Goal: Obtain resource: Obtain resource

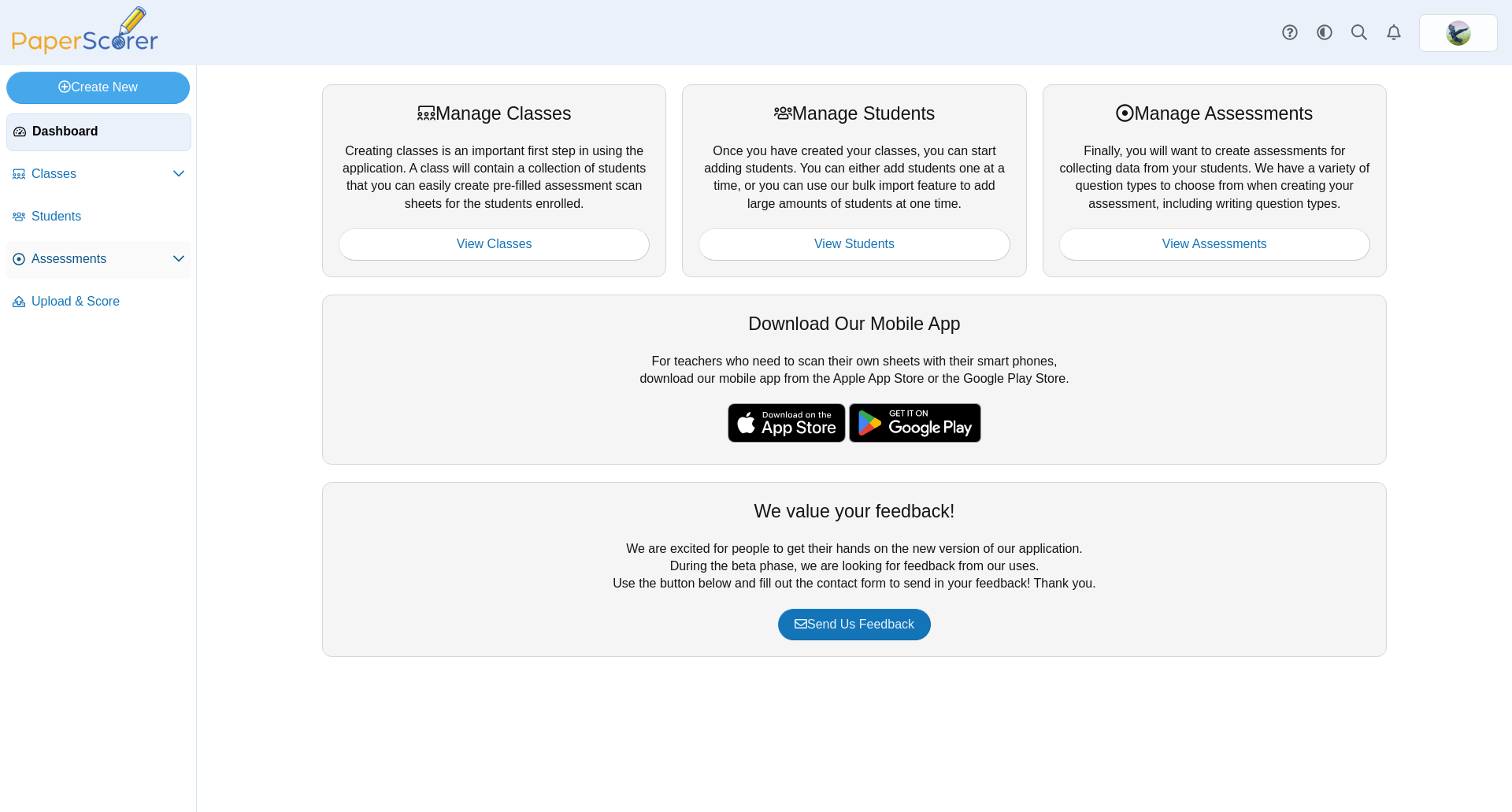
click at [83, 258] on span "Assessments" at bounding box center [102, 259] width 141 height 17
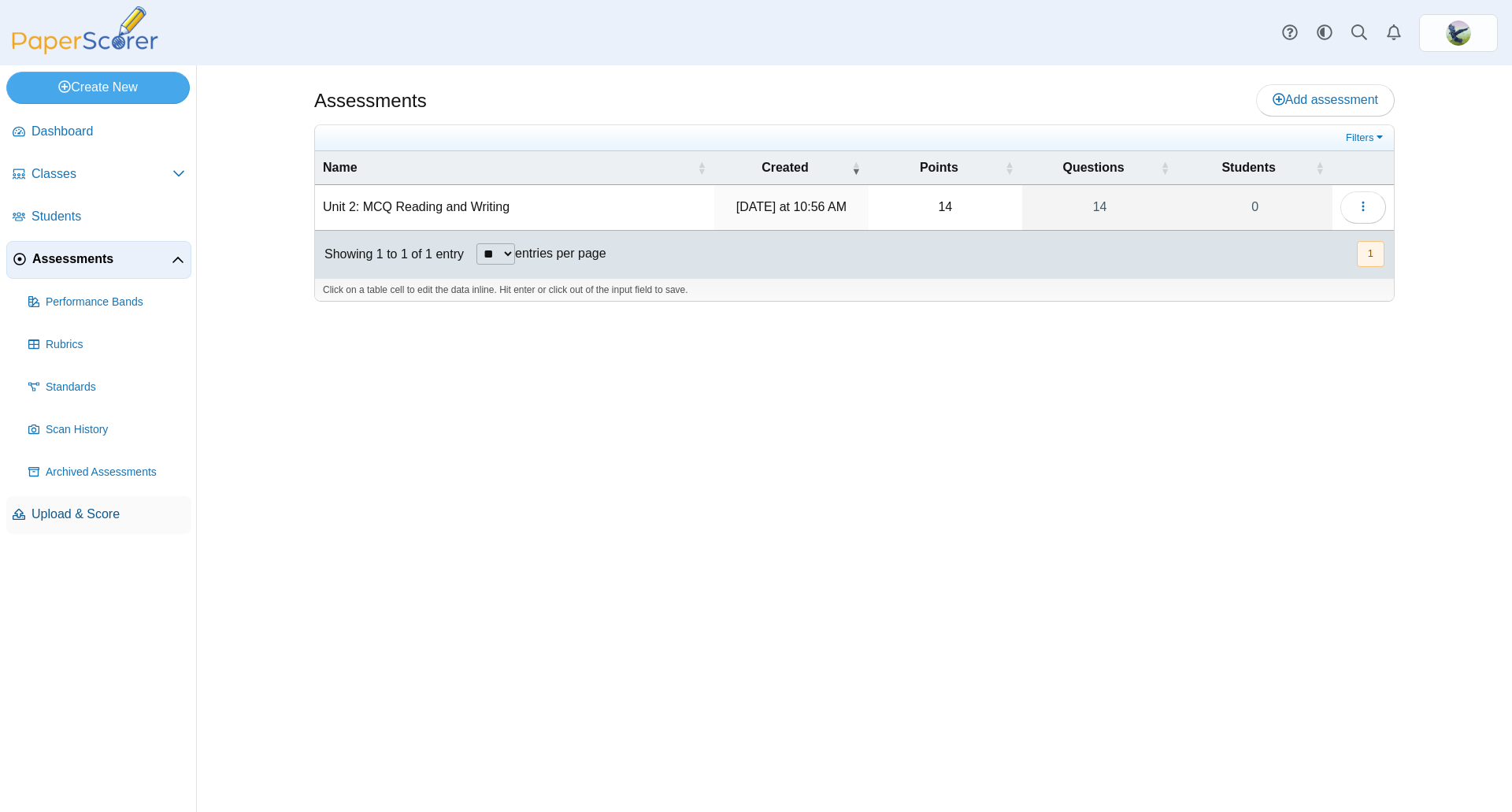
click at [80, 514] on span "Upload & Score" at bounding box center [108, 514] width 154 height 17
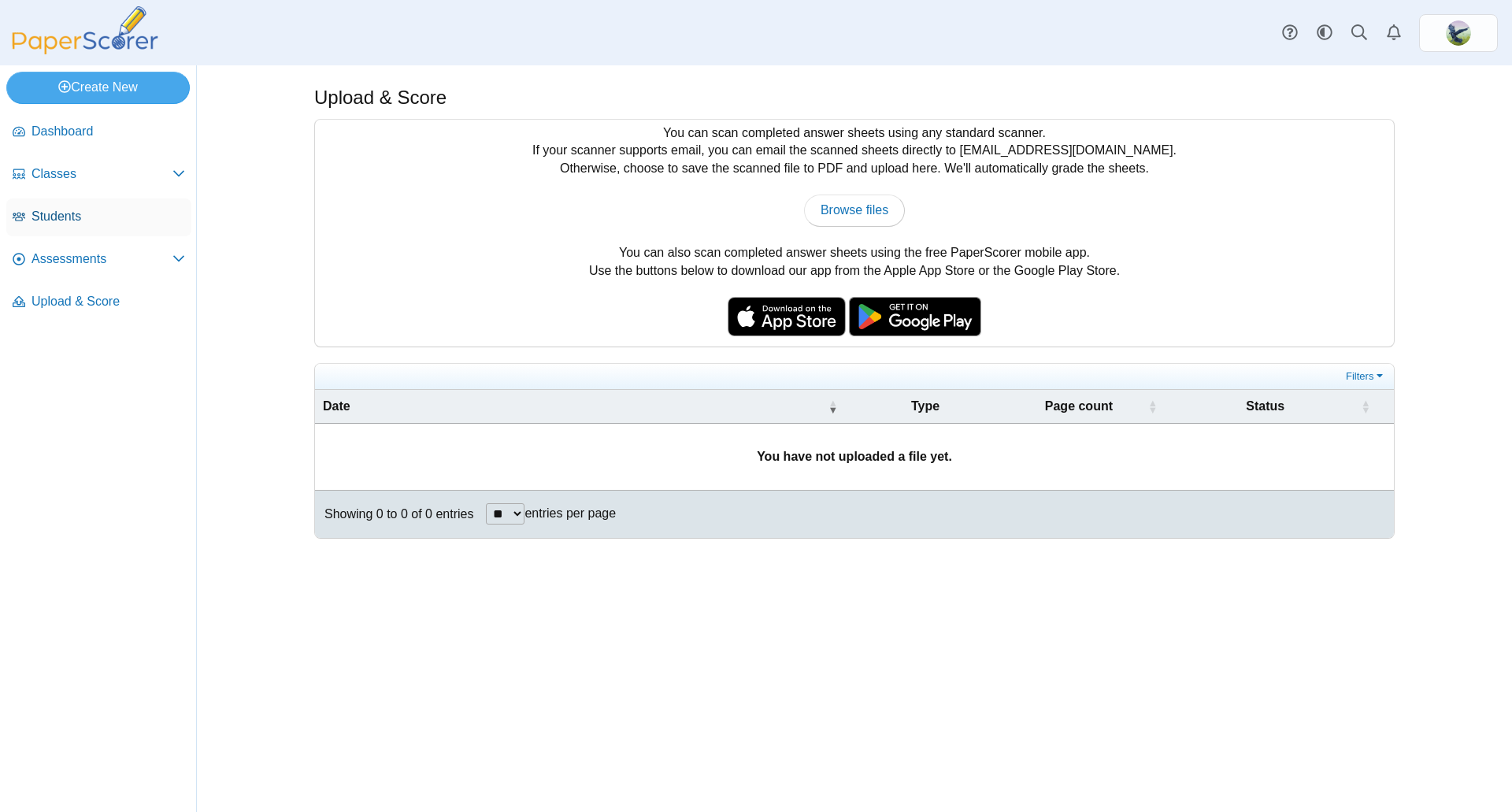
click at [52, 205] on link "Students" at bounding box center [99, 217] width 185 height 38
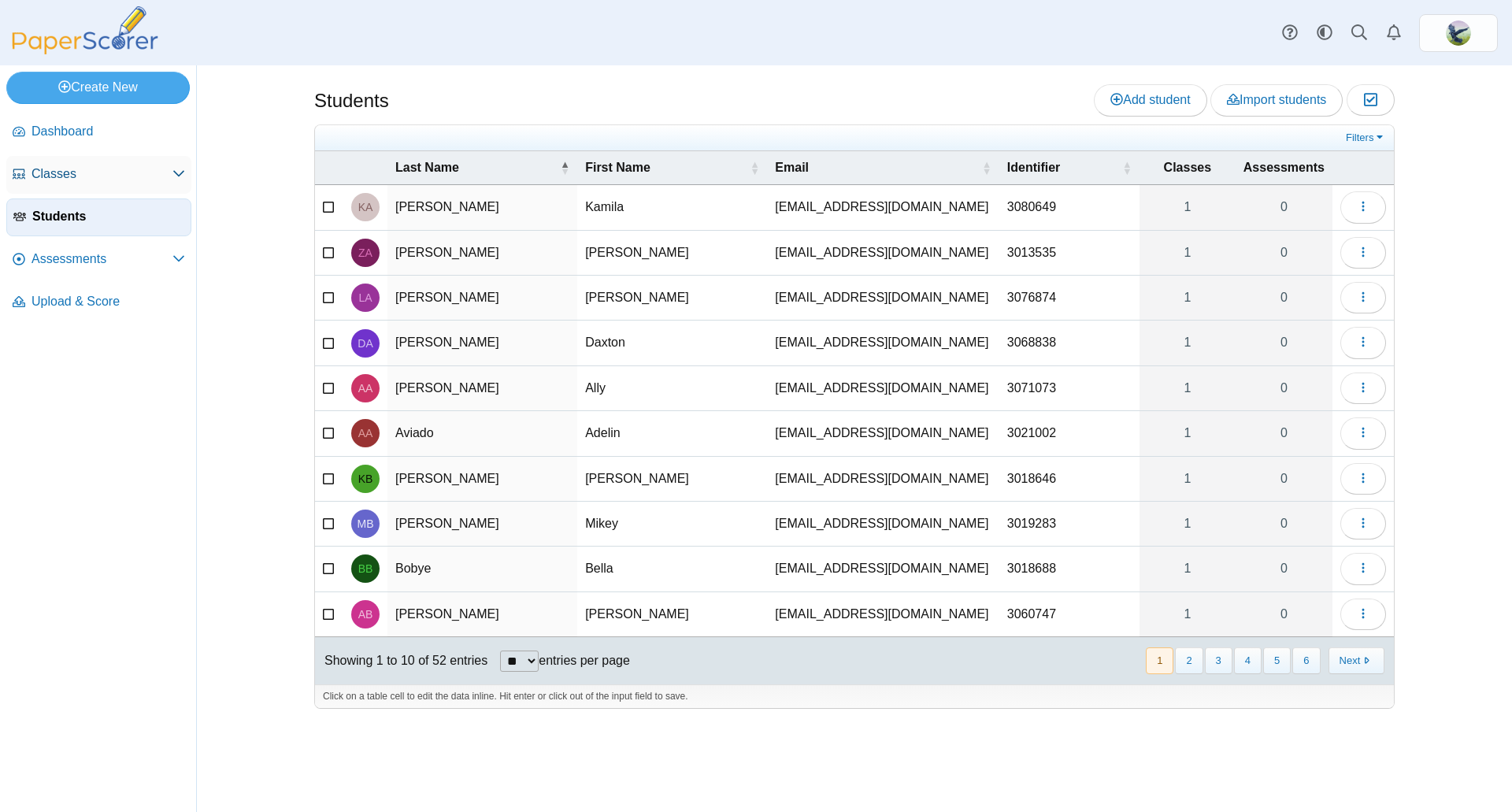
click at [79, 182] on span "Classes" at bounding box center [102, 174] width 141 height 17
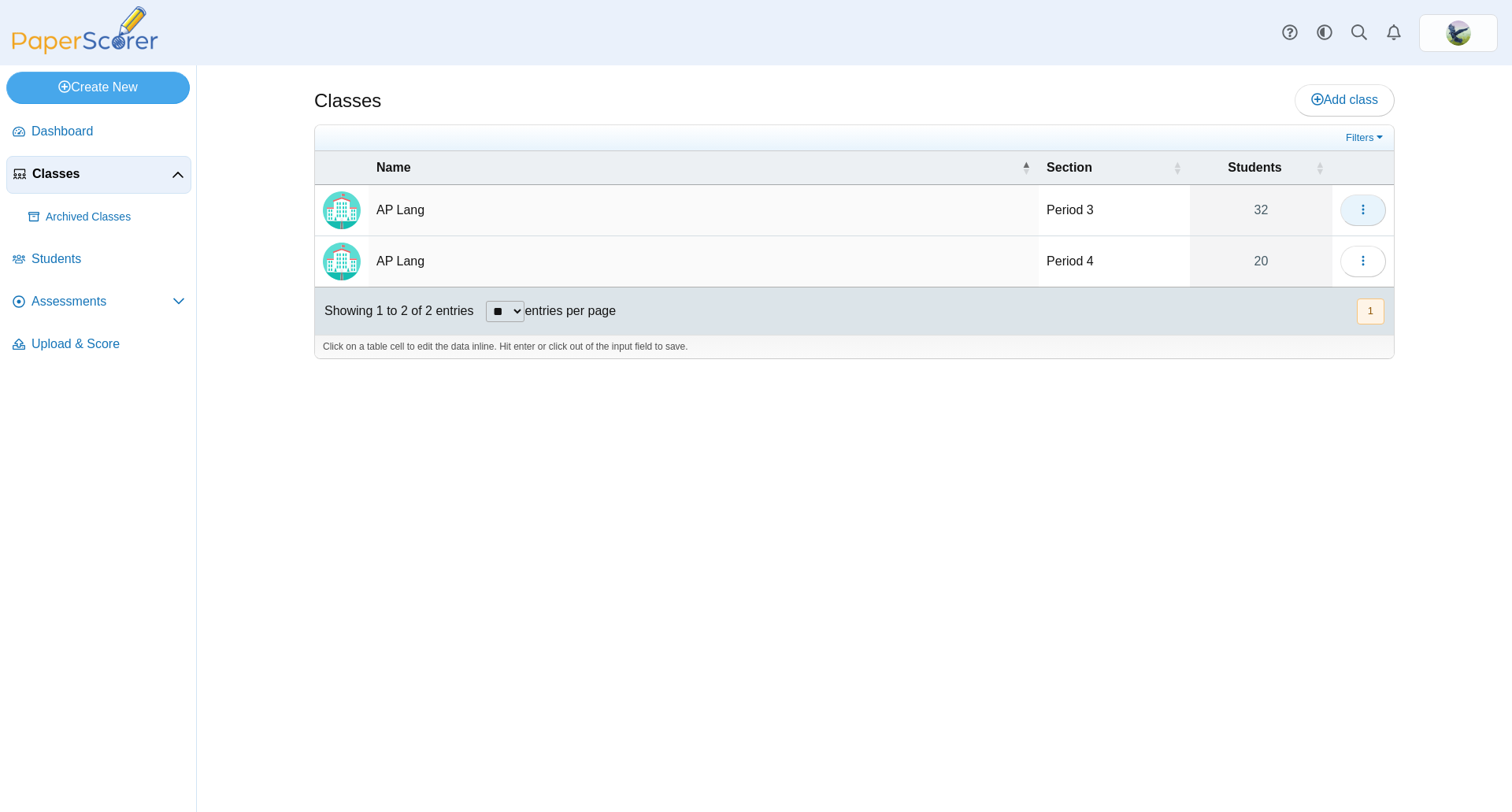
click at [1374, 208] on button "button" at bounding box center [1363, 210] width 46 height 32
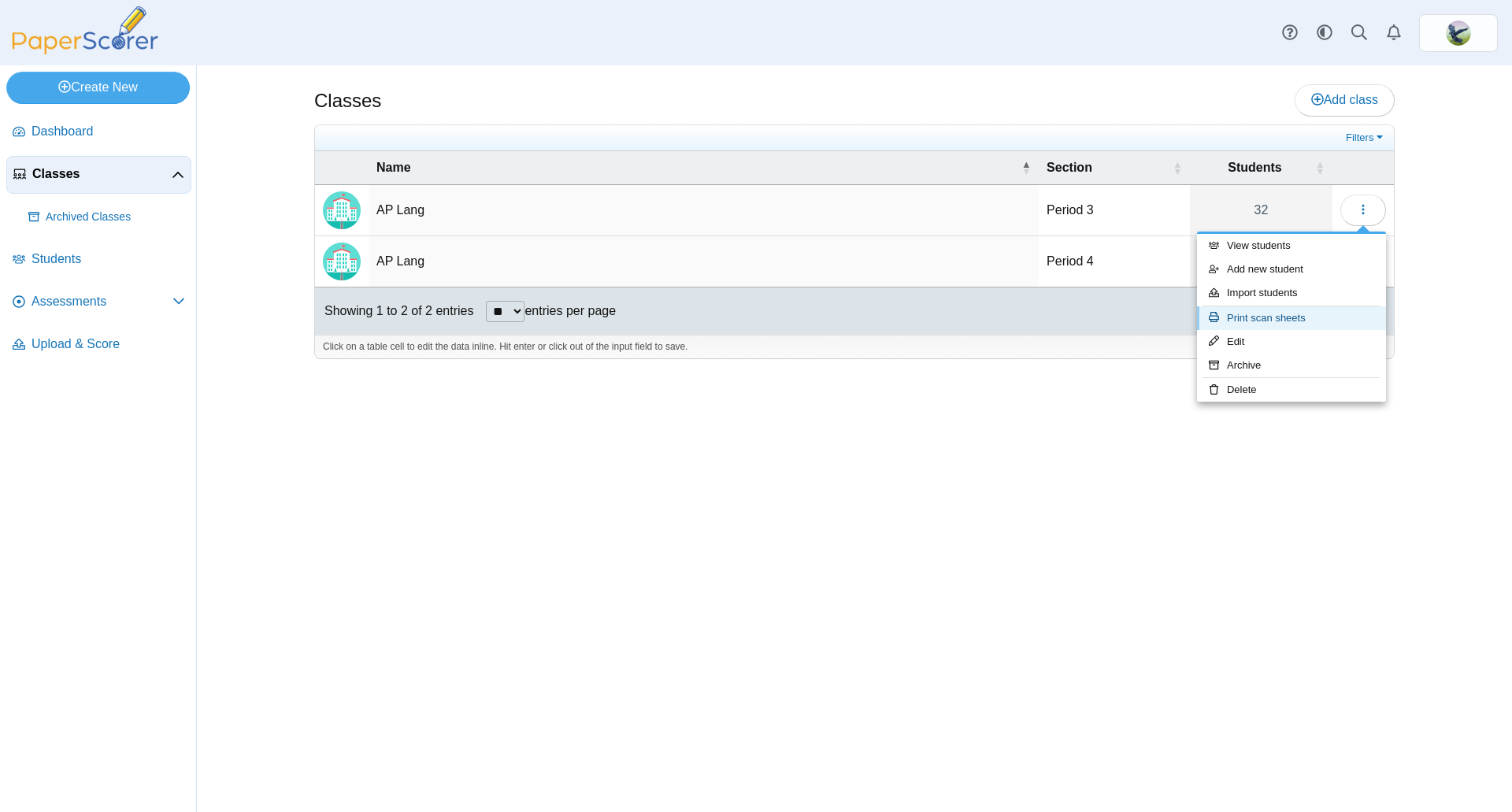
click at [1309, 317] on link "Print scan sheets" at bounding box center [1291, 318] width 189 height 24
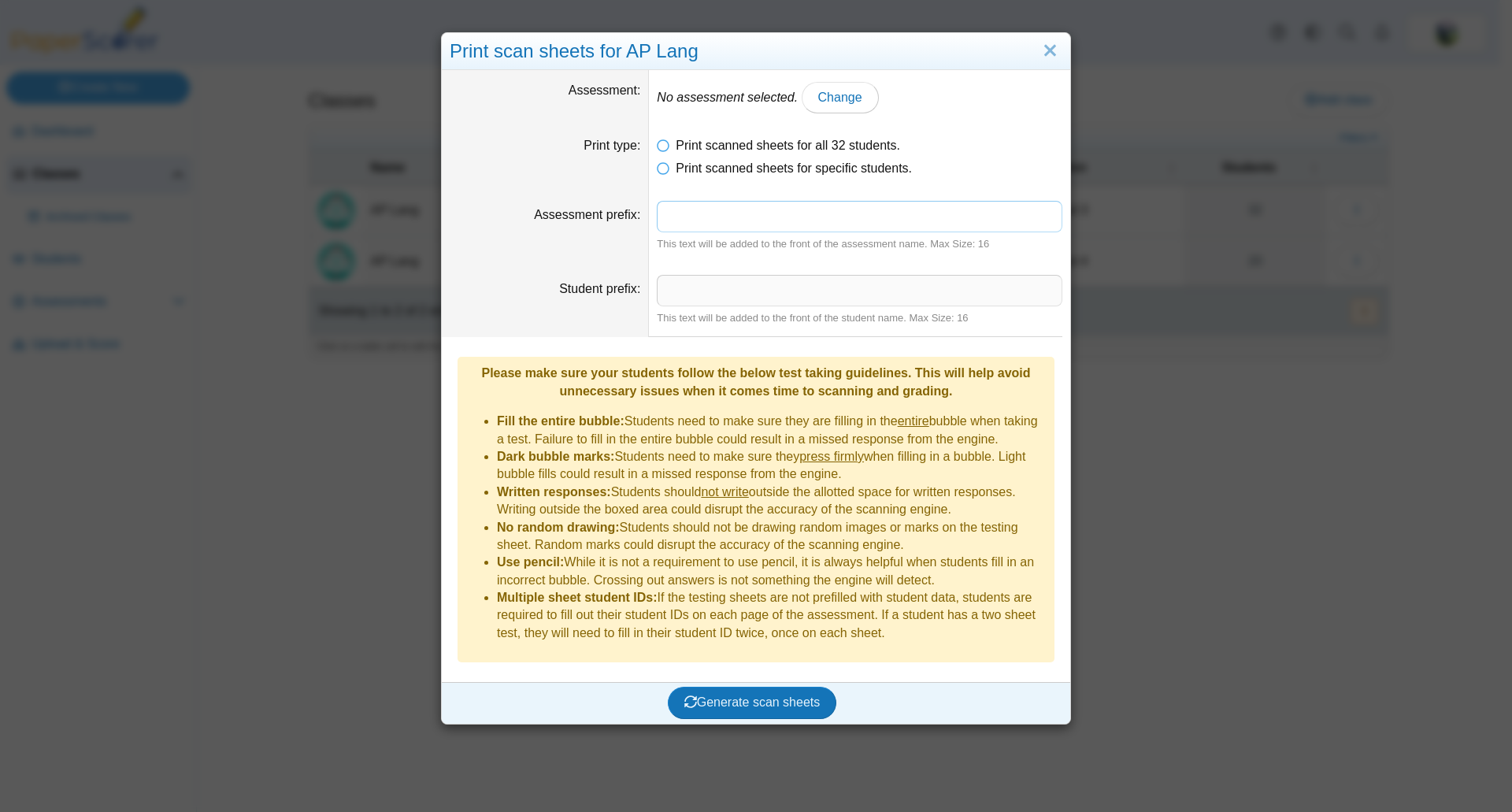
click at [769, 231] on input "Assessment prefix" at bounding box center [859, 216] width 405 height 32
type input "**********"
click at [720, 287] on input "Student prefix" at bounding box center [859, 290] width 405 height 32
type input "**********"
click at [815, 687] on button "Generate scan sheets" at bounding box center [752, 702] width 169 height 32
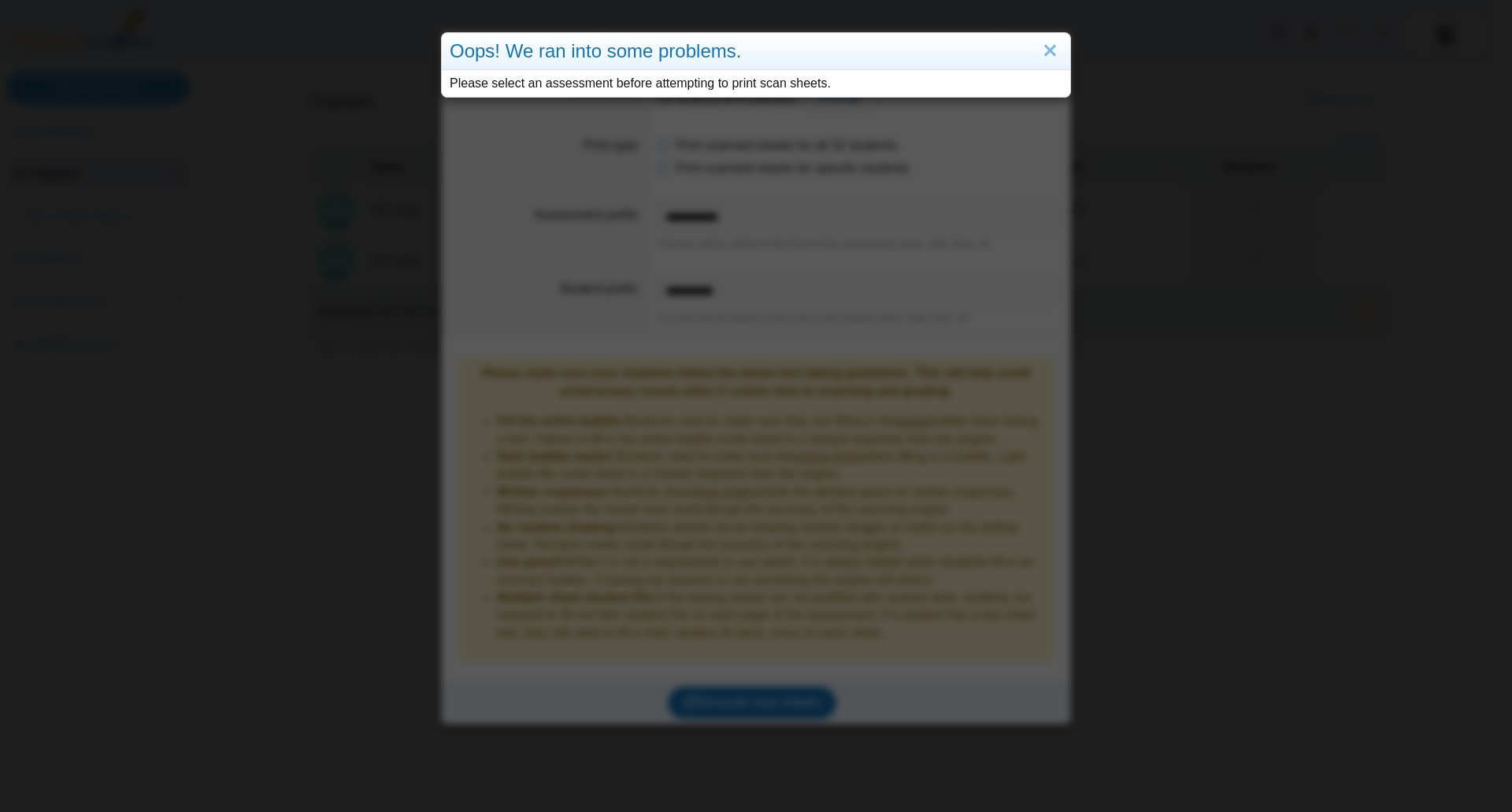
click at [829, 83] on div "Please select an assessment before attempting to print scan sheets." at bounding box center [756, 83] width 613 height 17
click at [818, 347] on div "Oops! We ran into some problems. Please select an assessment before attempting …" at bounding box center [756, 406] width 1512 height 812
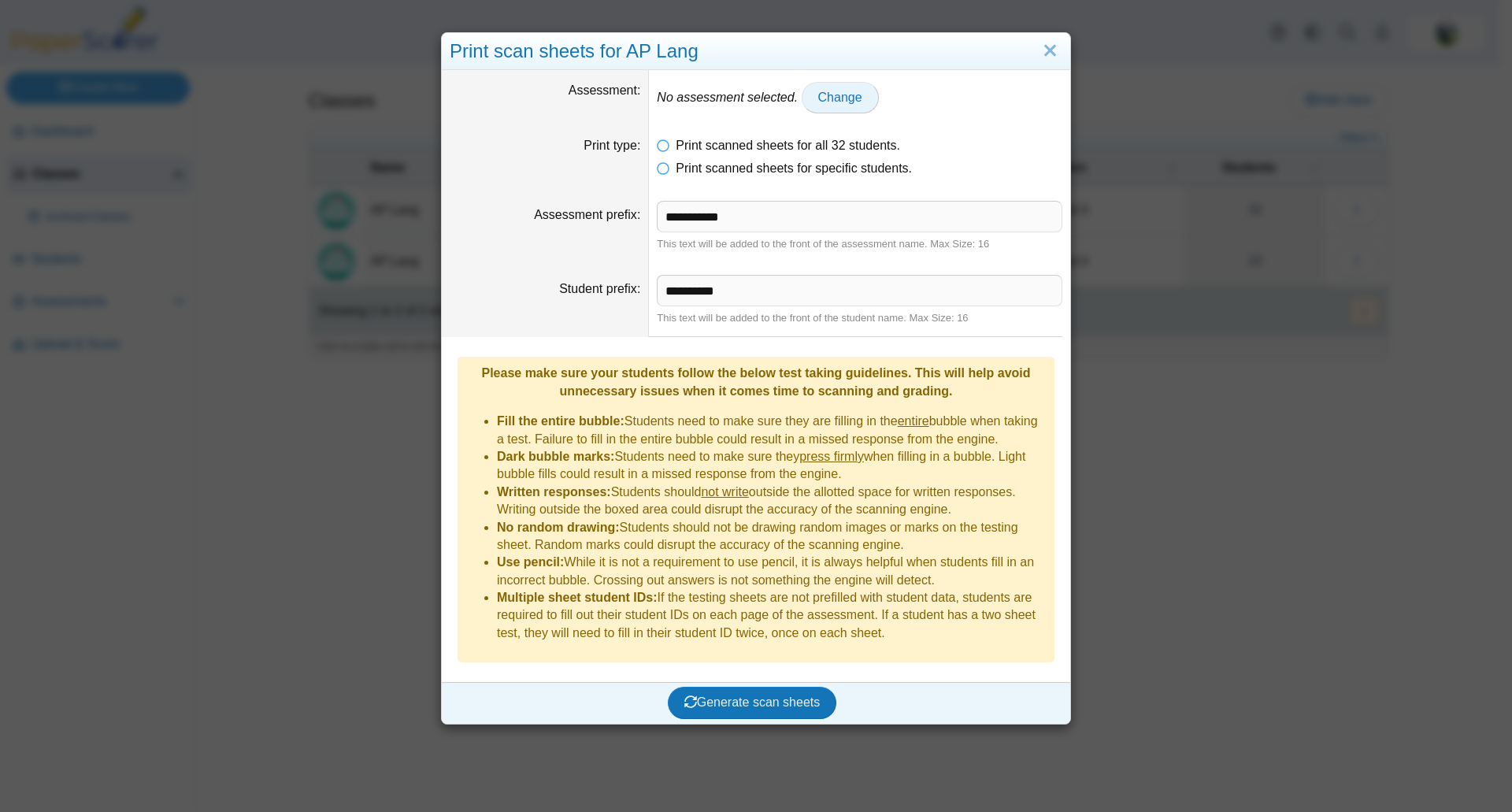
click at [827, 90] on span "Change" at bounding box center [840, 97] width 44 height 14
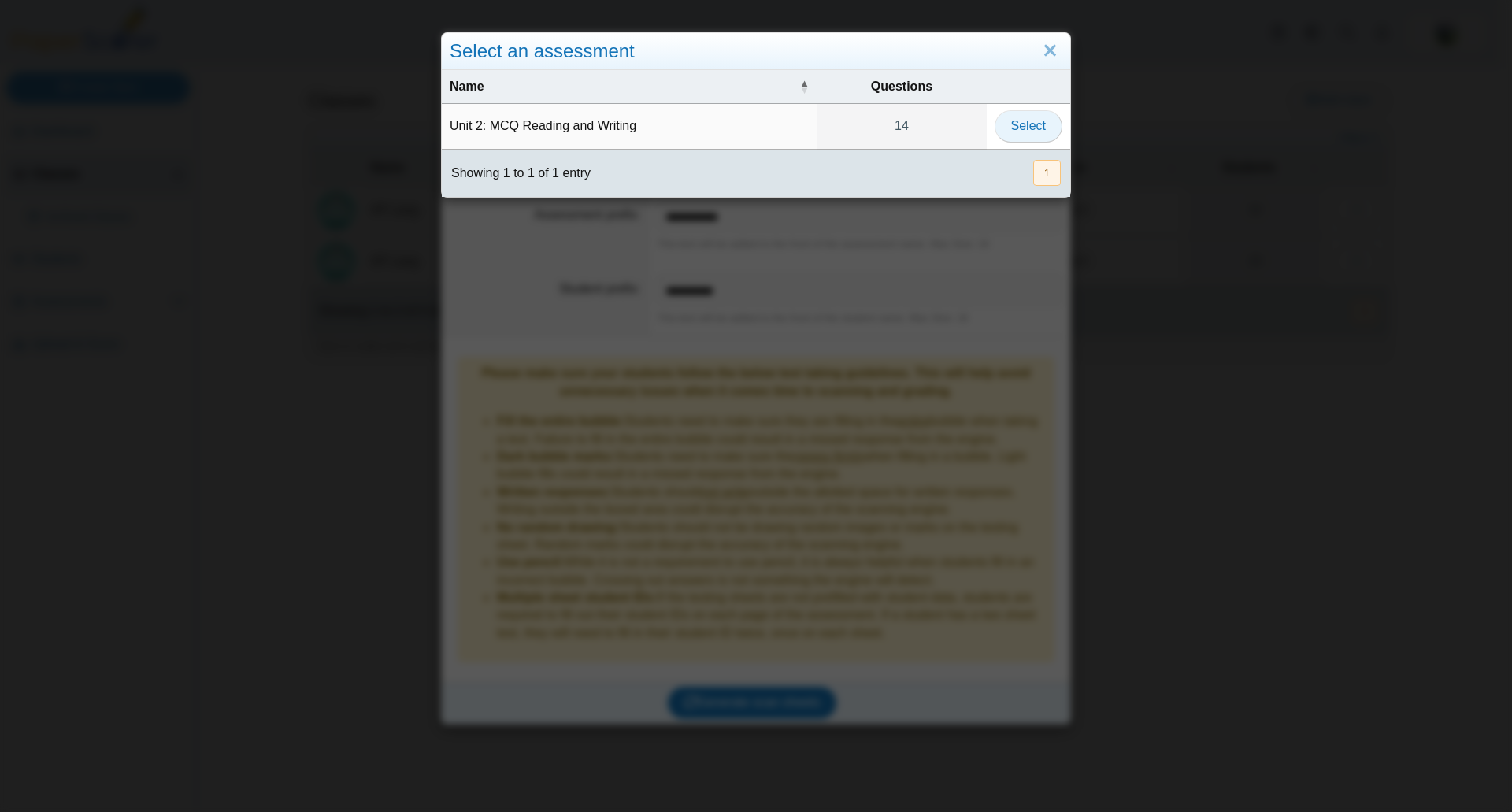
click at [1026, 124] on span "Select" at bounding box center [1029, 126] width 34 height 14
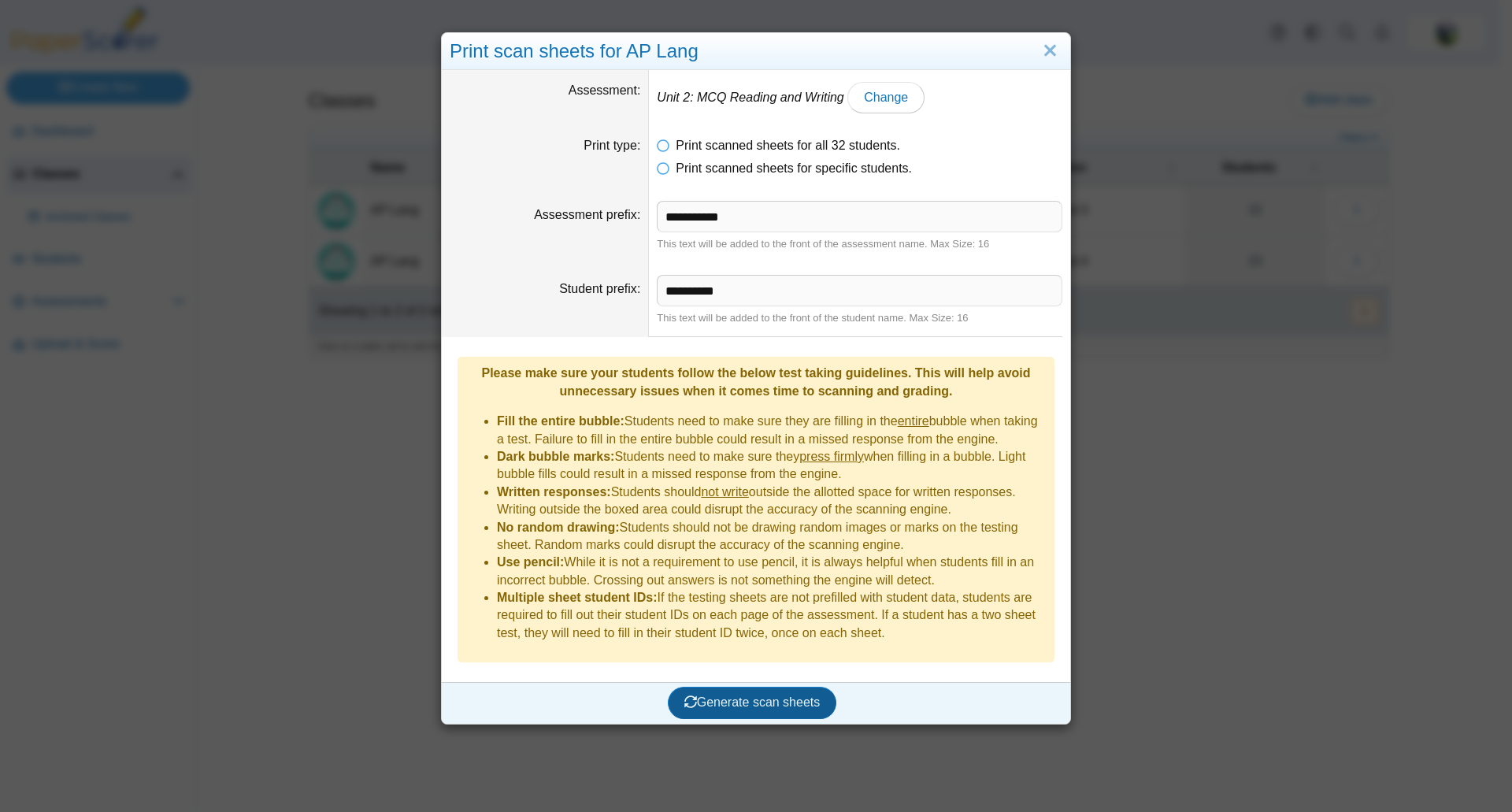
click at [774, 695] on span "Generate scan sheets" at bounding box center [752, 702] width 137 height 14
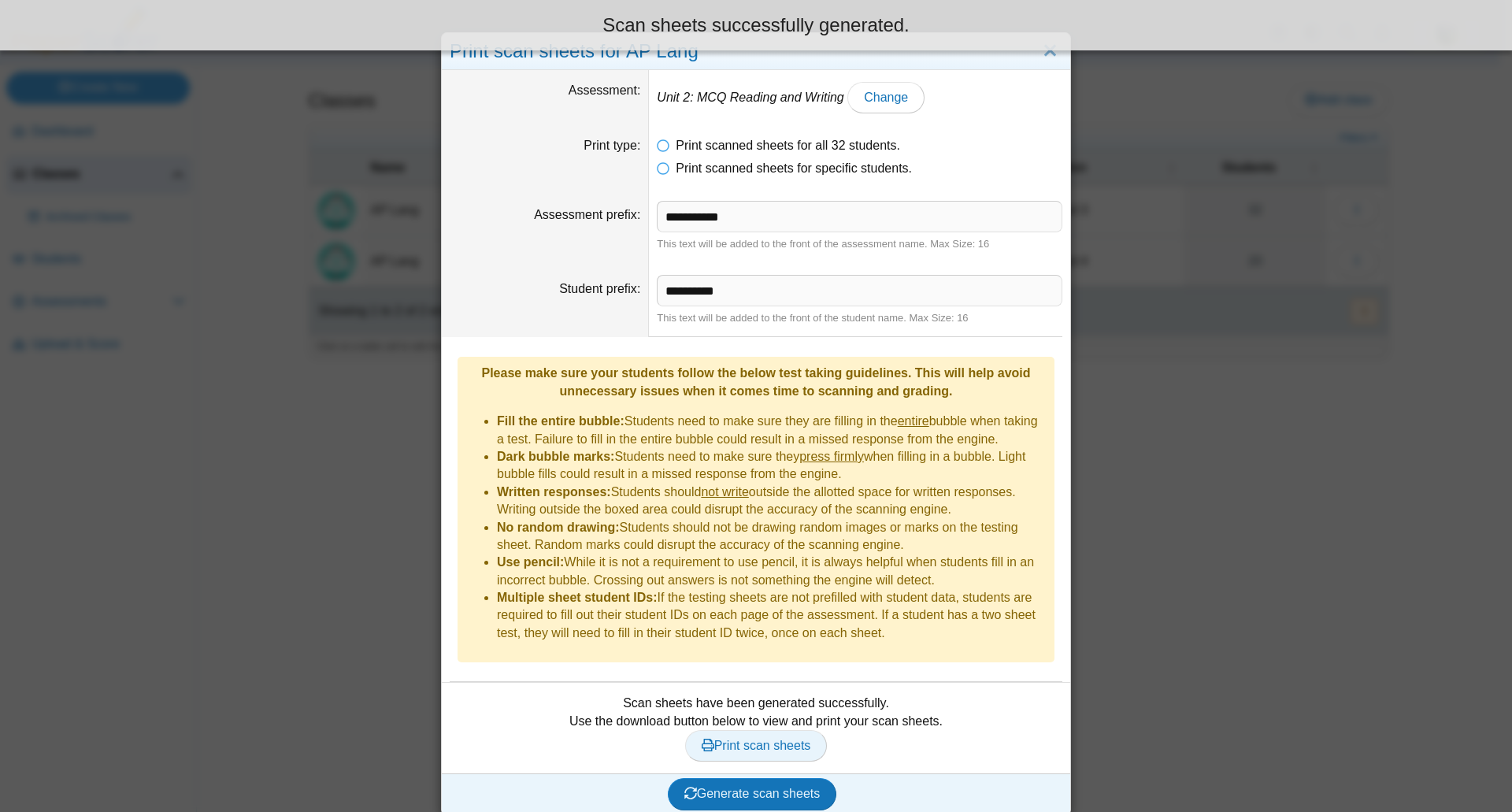
click at [753, 738] on span "Print scan sheets" at bounding box center [756, 745] width 110 height 14
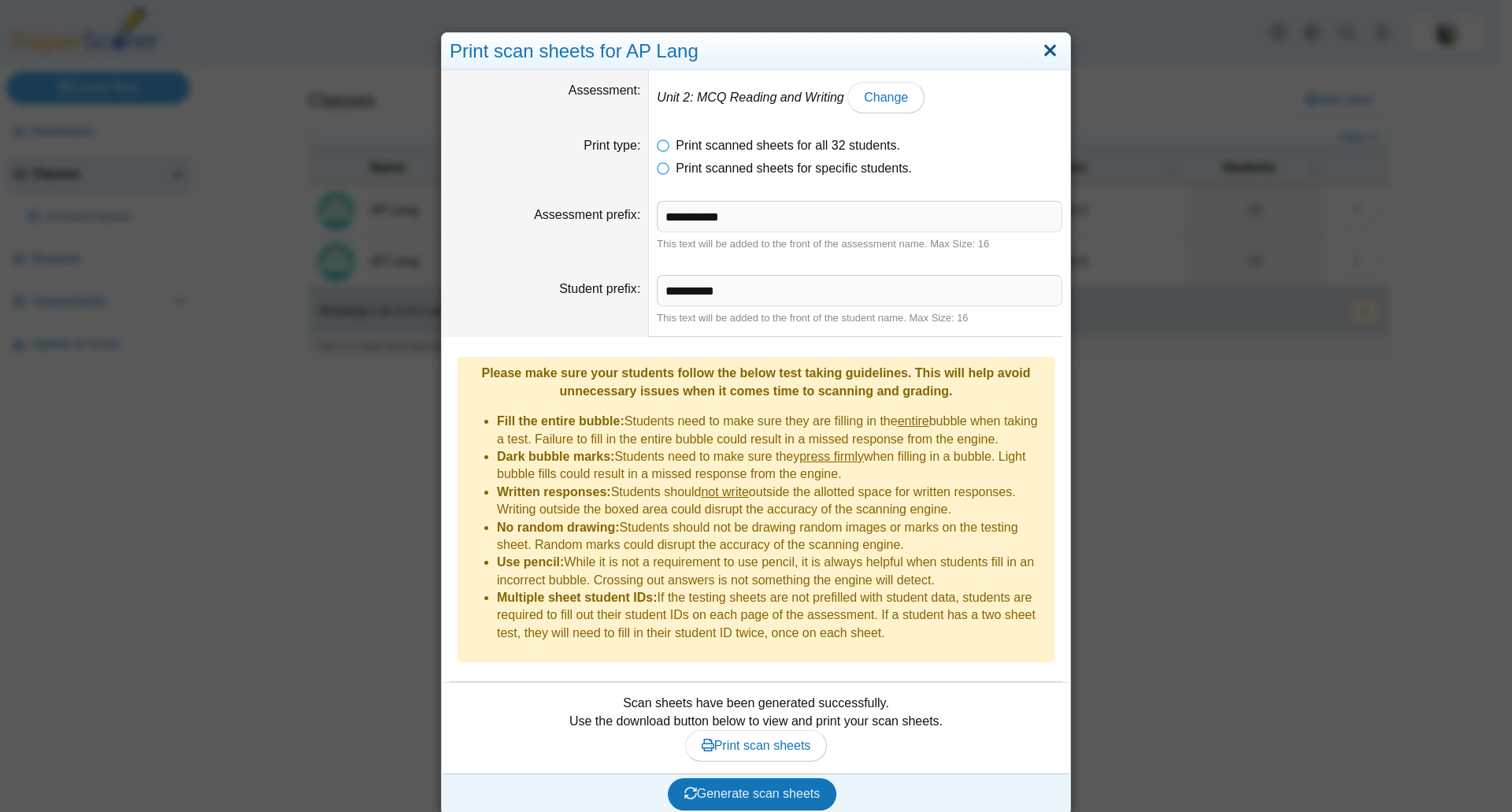
click at [1048, 50] on link "Close" at bounding box center [1050, 51] width 24 height 27
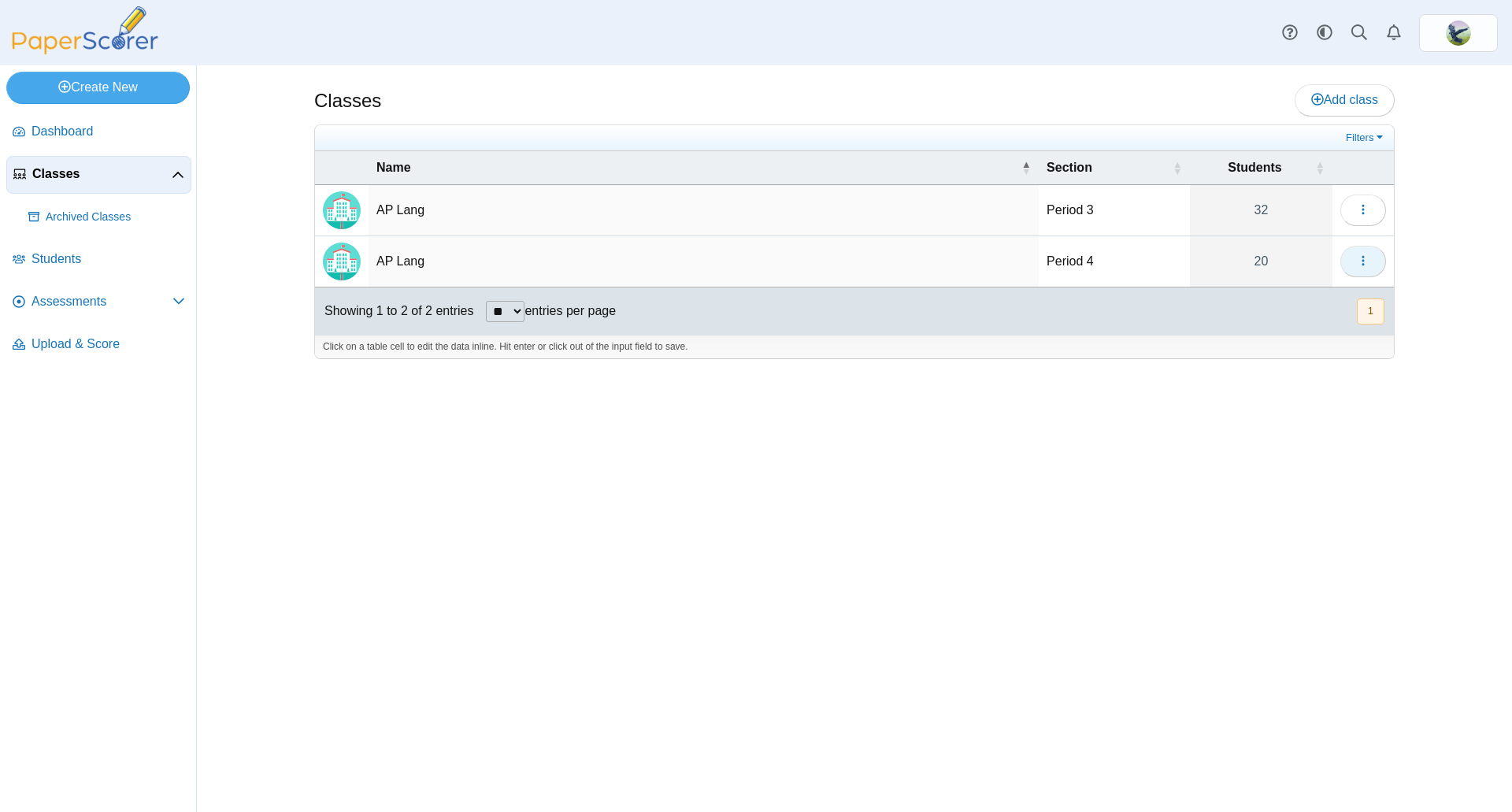
click at [1368, 262] on icon "button" at bounding box center [1363, 260] width 13 height 13
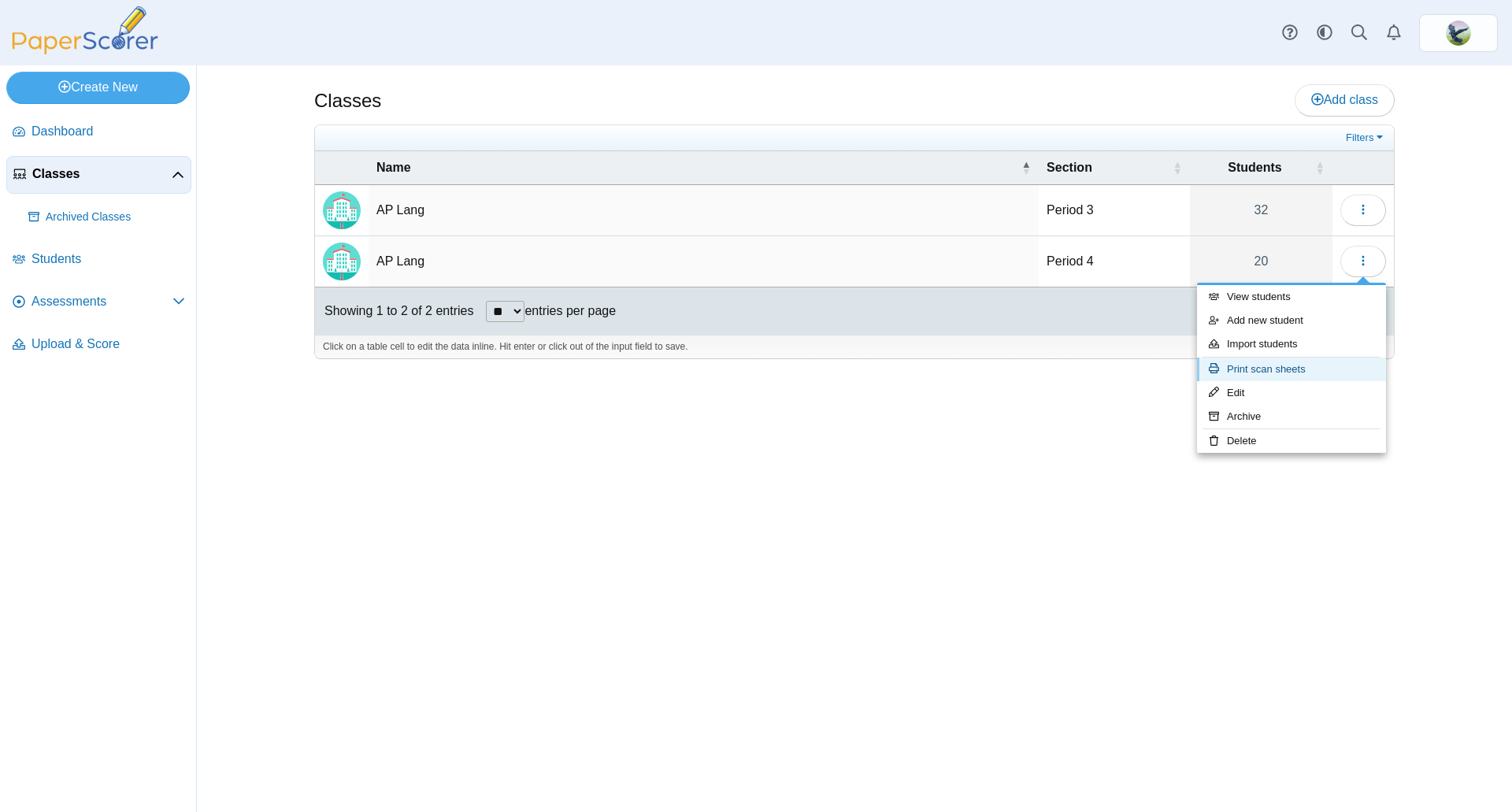
click at [1272, 368] on link "Print scan sheets" at bounding box center [1291, 369] width 189 height 24
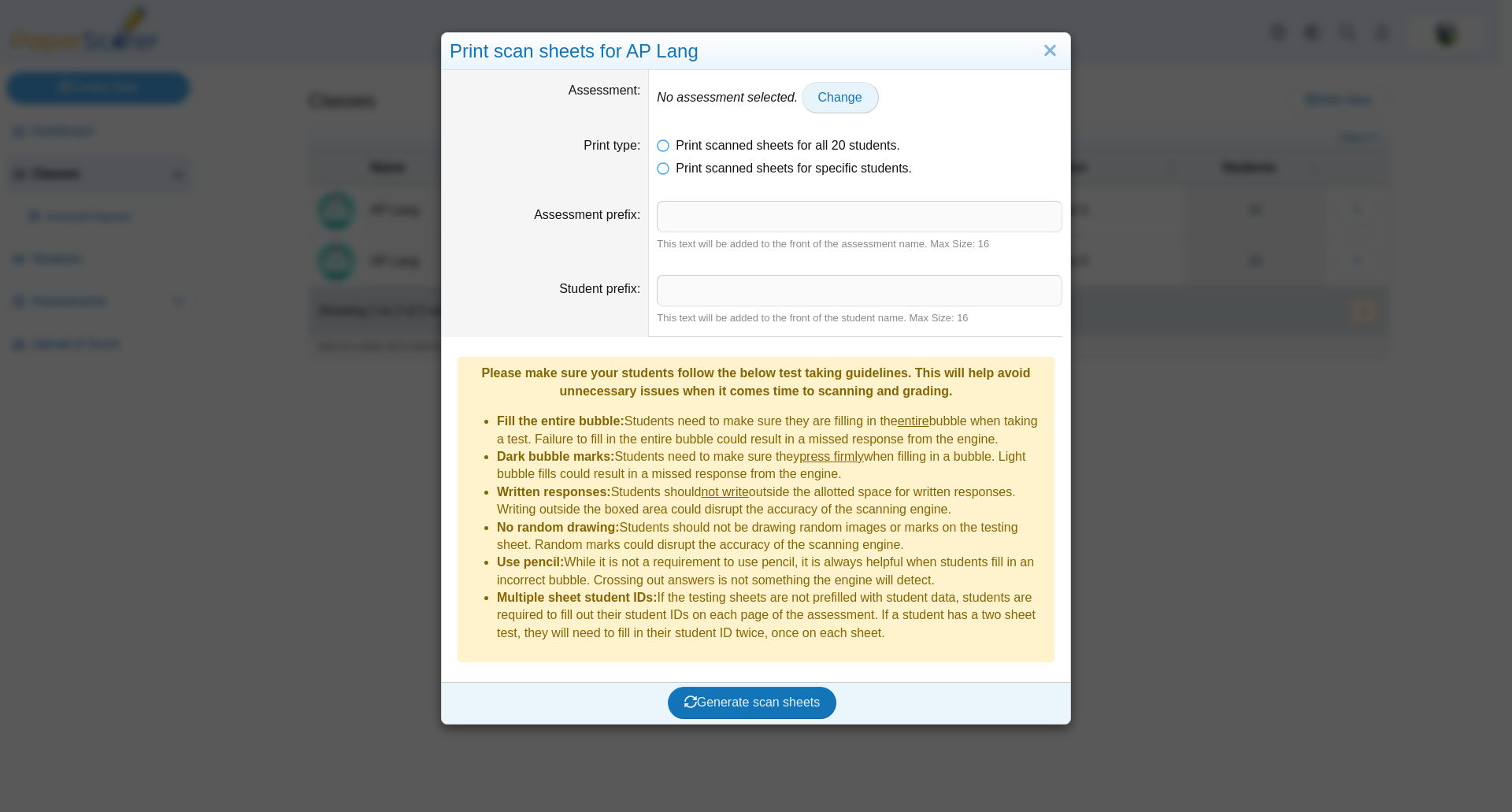
click at [818, 92] on span "Change" at bounding box center [840, 97] width 44 height 14
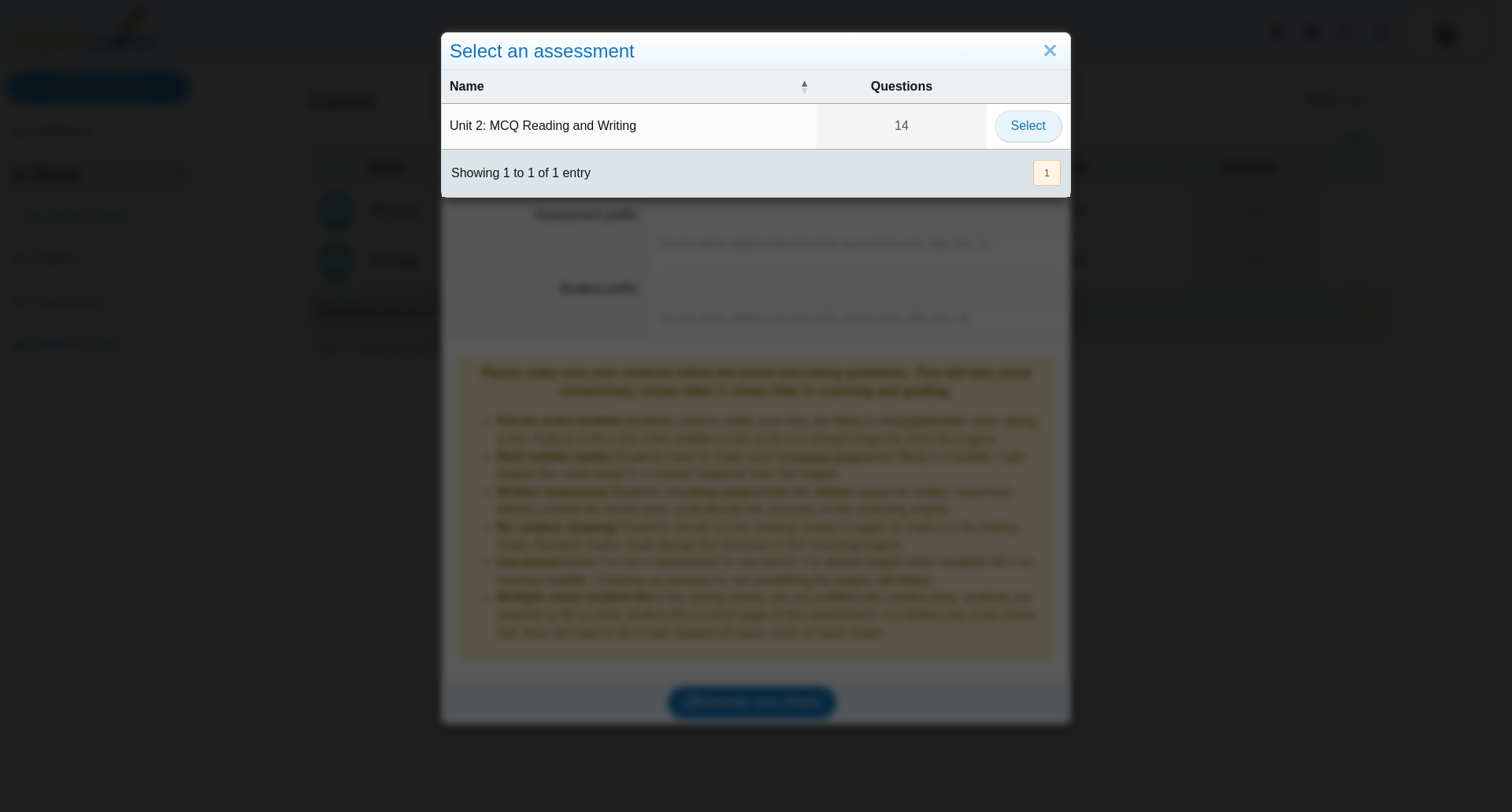
click at [1029, 119] on span "Select" at bounding box center [1029, 126] width 34 height 14
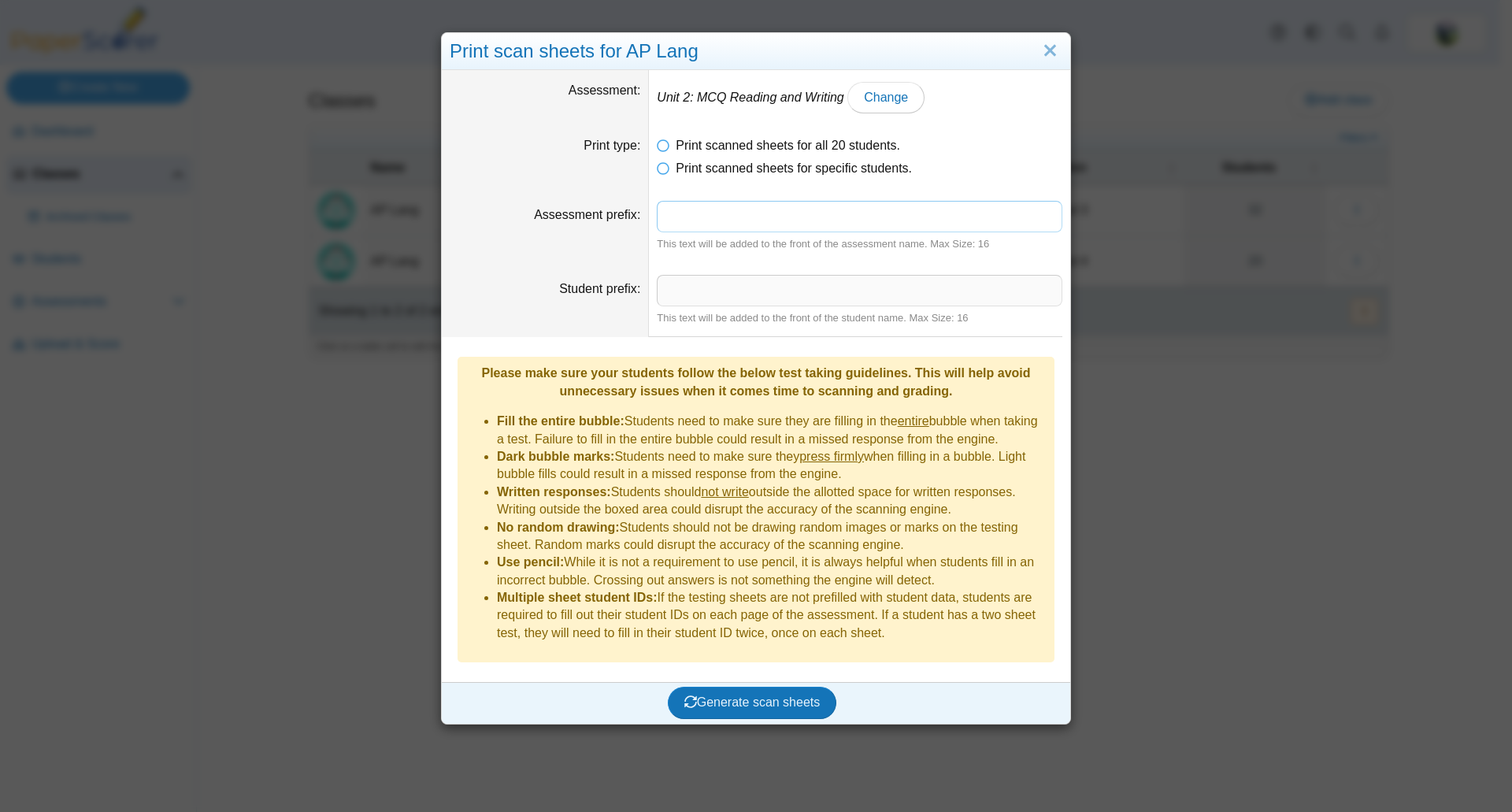
click at [668, 218] on input "Assessment prefix" at bounding box center [859, 216] width 405 height 32
type input "**********"
click at [735, 279] on input "Student prefix" at bounding box center [859, 290] width 405 height 32
type input "**********"
click at [754, 687] on button "Generate scan sheets" at bounding box center [752, 702] width 169 height 32
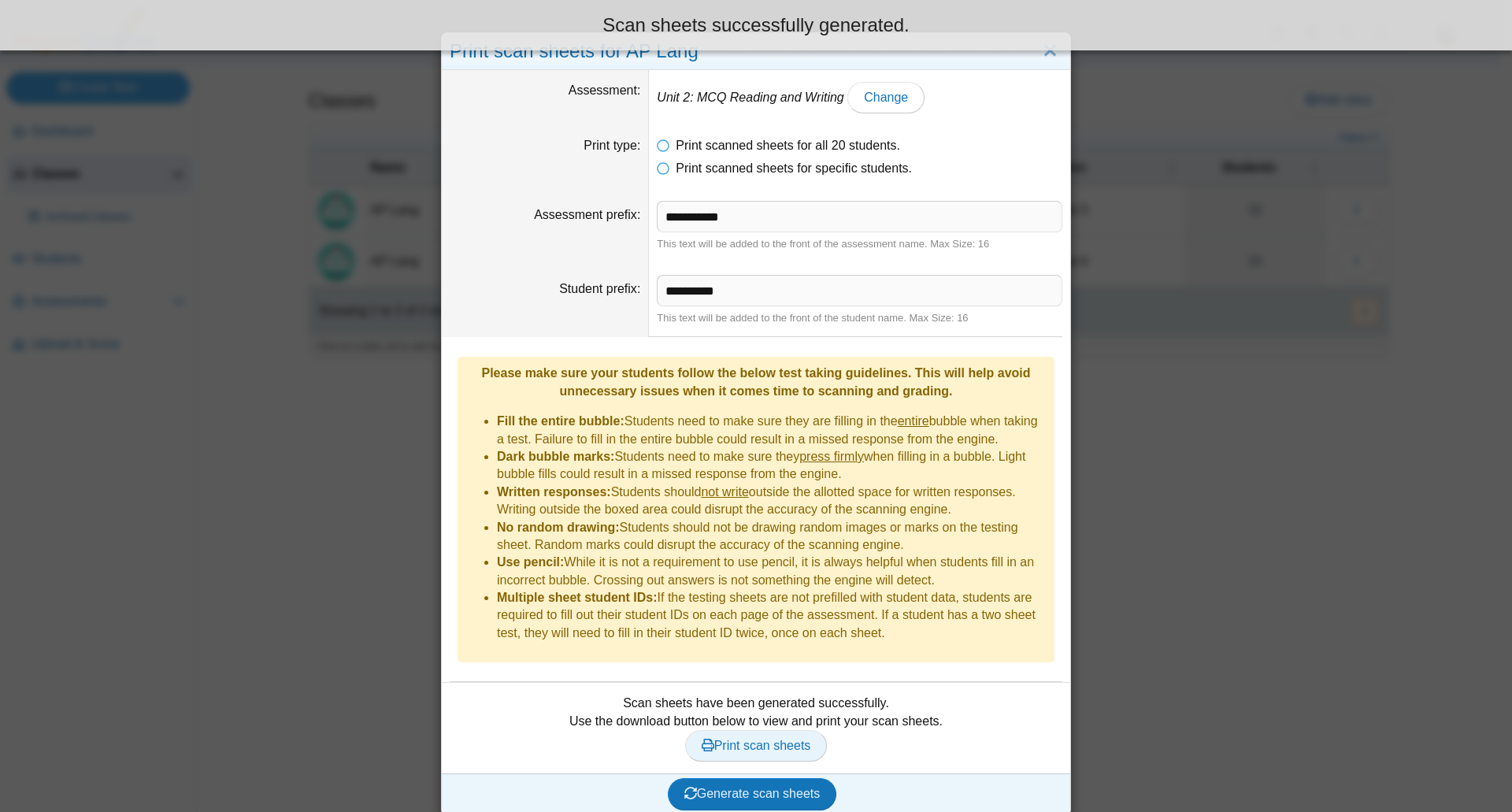
click at [780, 738] on span "Print scan sheets" at bounding box center [756, 745] width 110 height 14
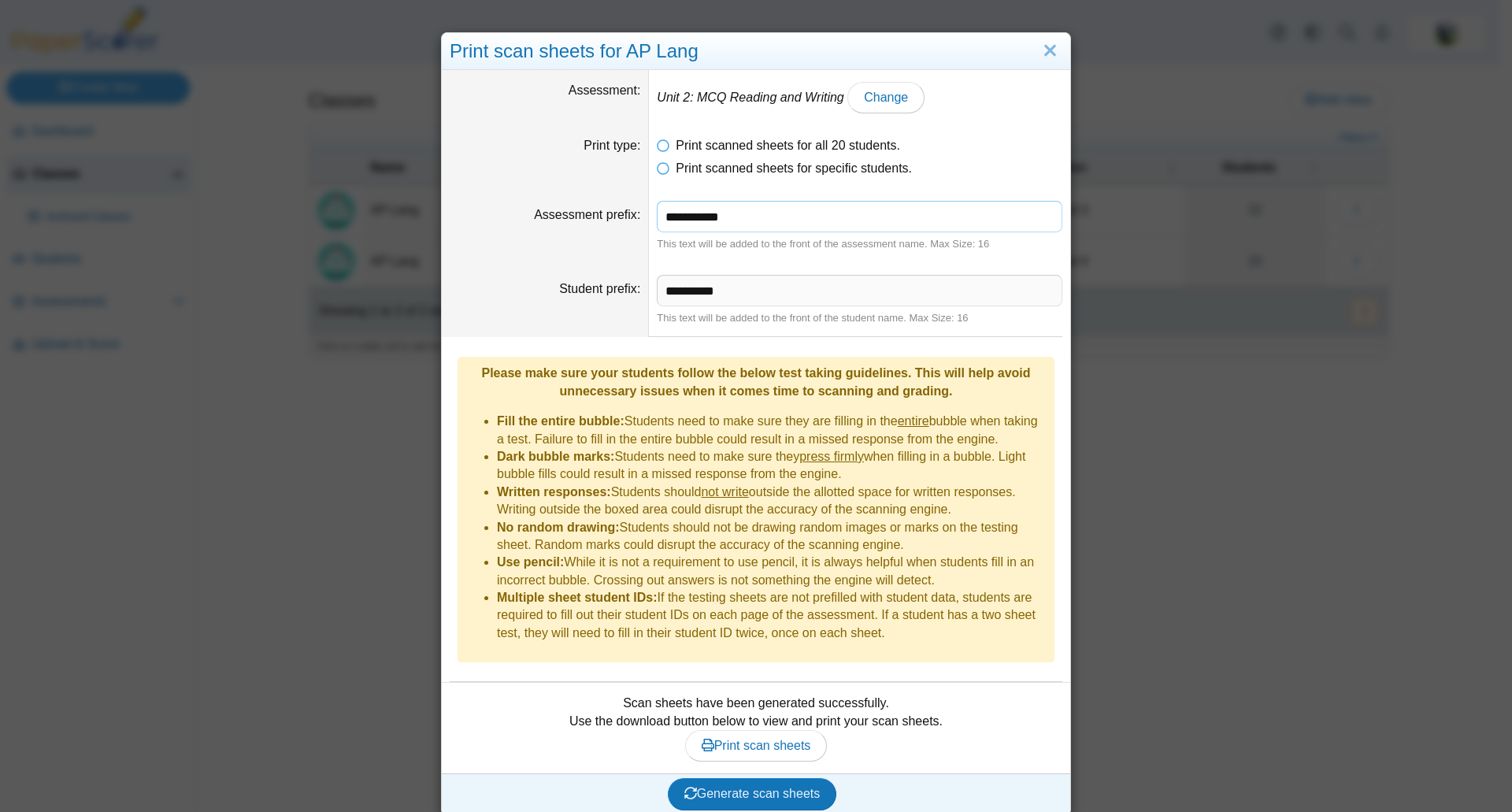
drag, startPoint x: 513, startPoint y: 205, endPoint x: 482, endPoint y: 202, distance: 31.1
click at [483, 203] on dl "**********" at bounding box center [756, 226] width 628 height 74
drag, startPoint x: 736, startPoint y: 283, endPoint x: 220, endPoint y: 222, distance: 519.6
click at [220, 222] on div "Print scan sheets for AP Lang Assessment Unit 2: MCQ Reading and Writing Change…" at bounding box center [756, 406] width 1512 height 812
click at [756, 730] on link "Print scan sheets" at bounding box center [756, 745] width 143 height 32
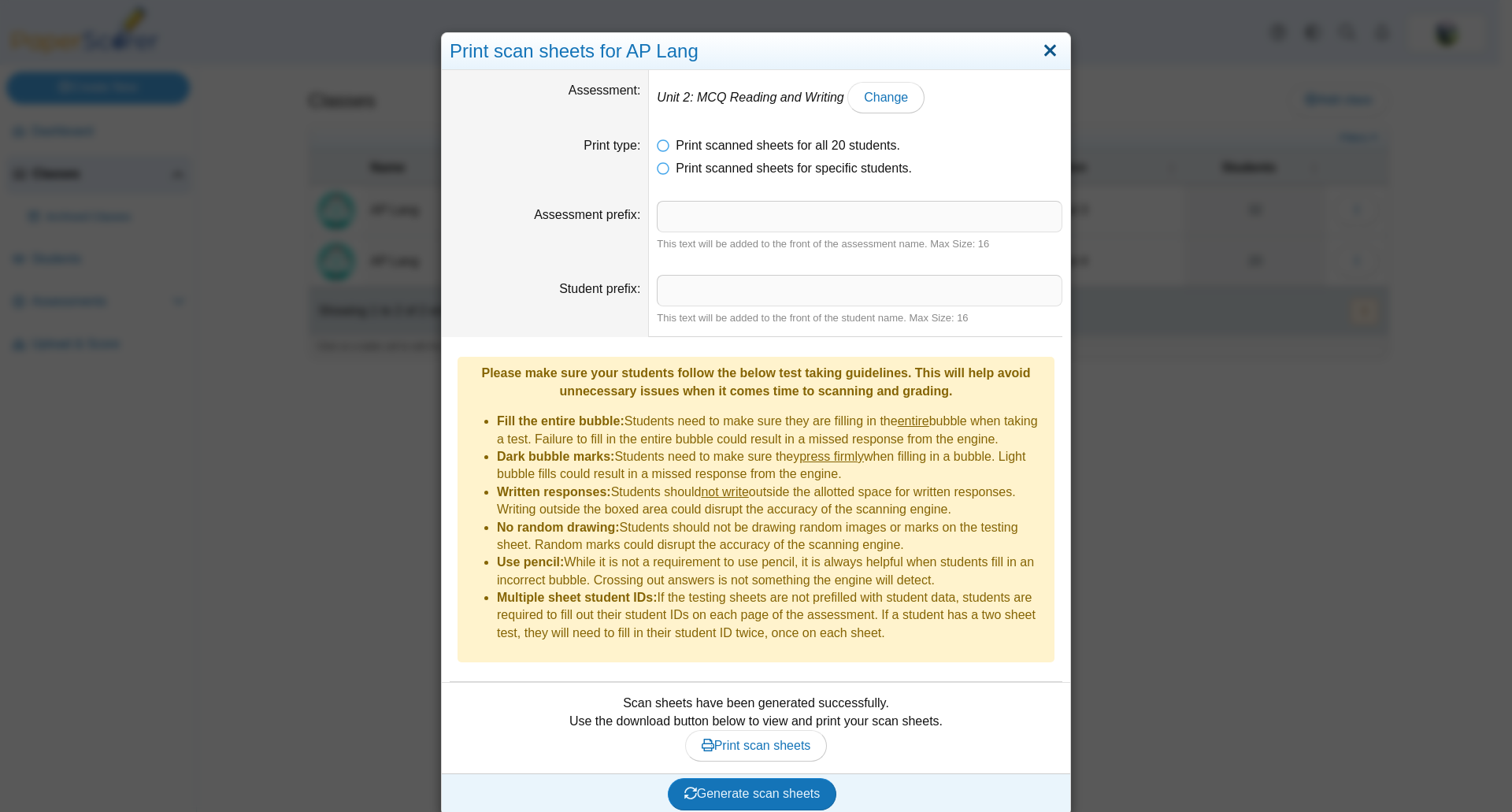
click at [1047, 54] on link "Close" at bounding box center [1050, 51] width 24 height 27
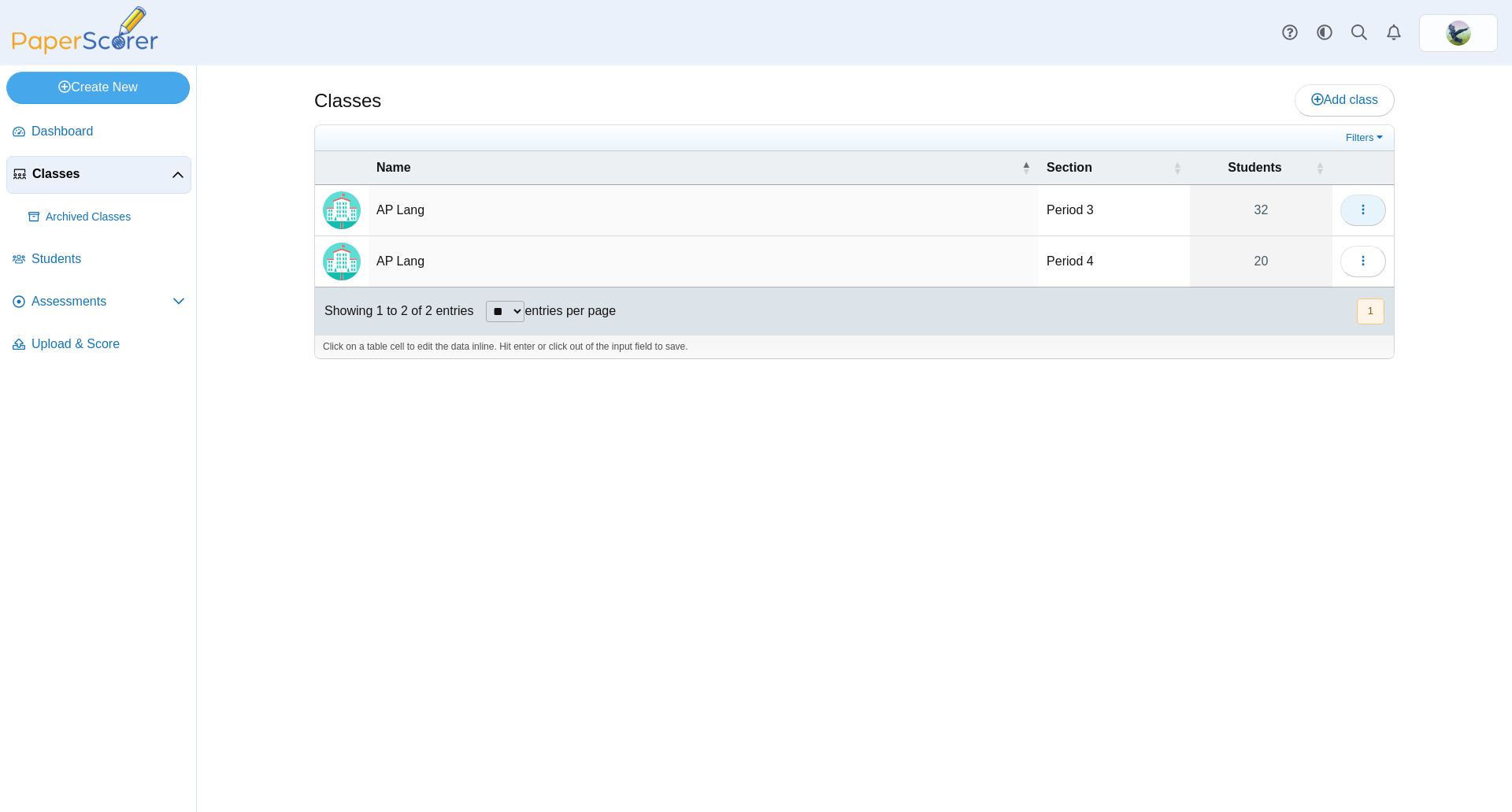
click at [1372, 206] on button "button" at bounding box center [1363, 210] width 46 height 32
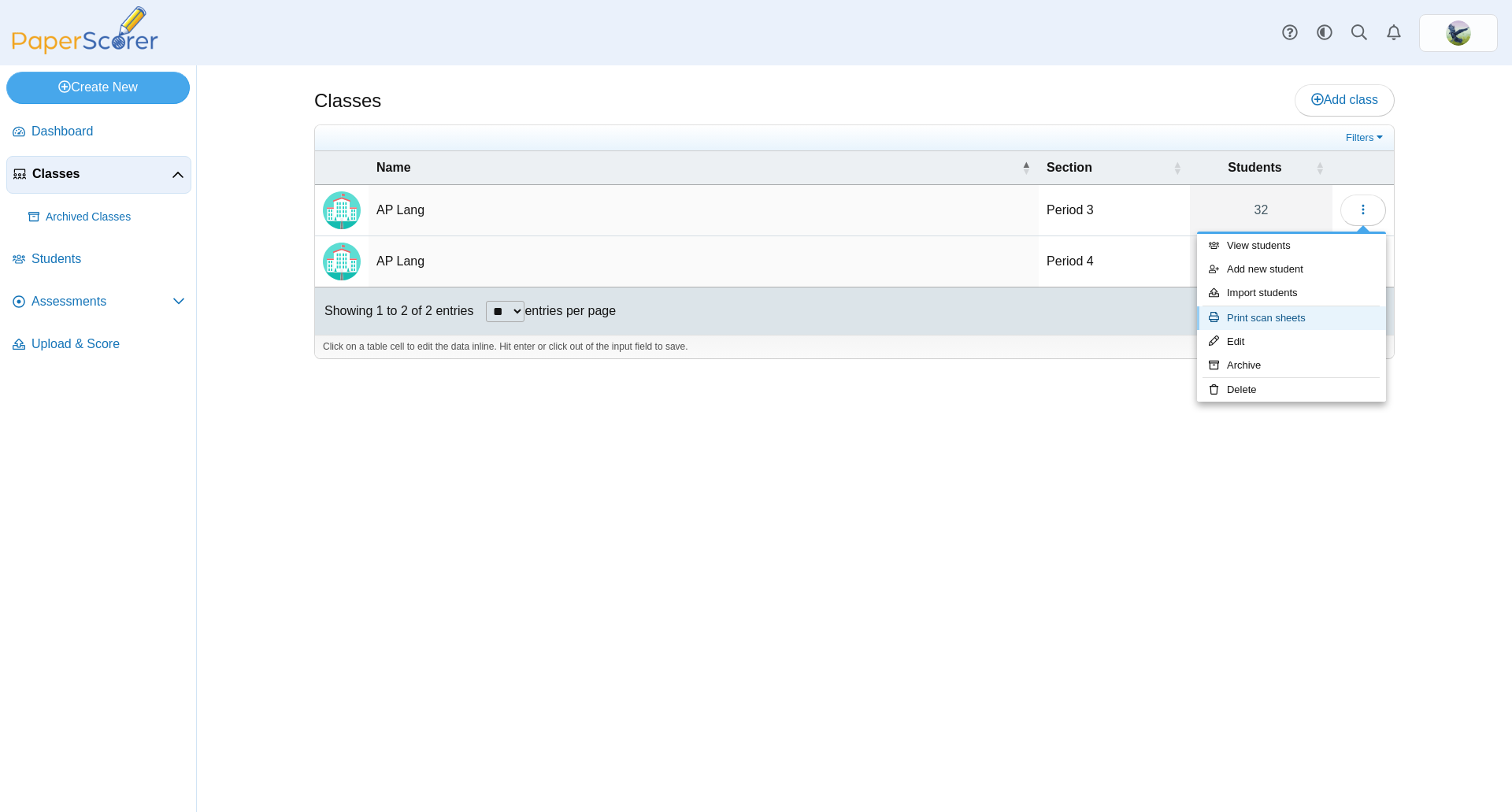
click at [1263, 322] on link "Print scan sheets" at bounding box center [1291, 318] width 189 height 24
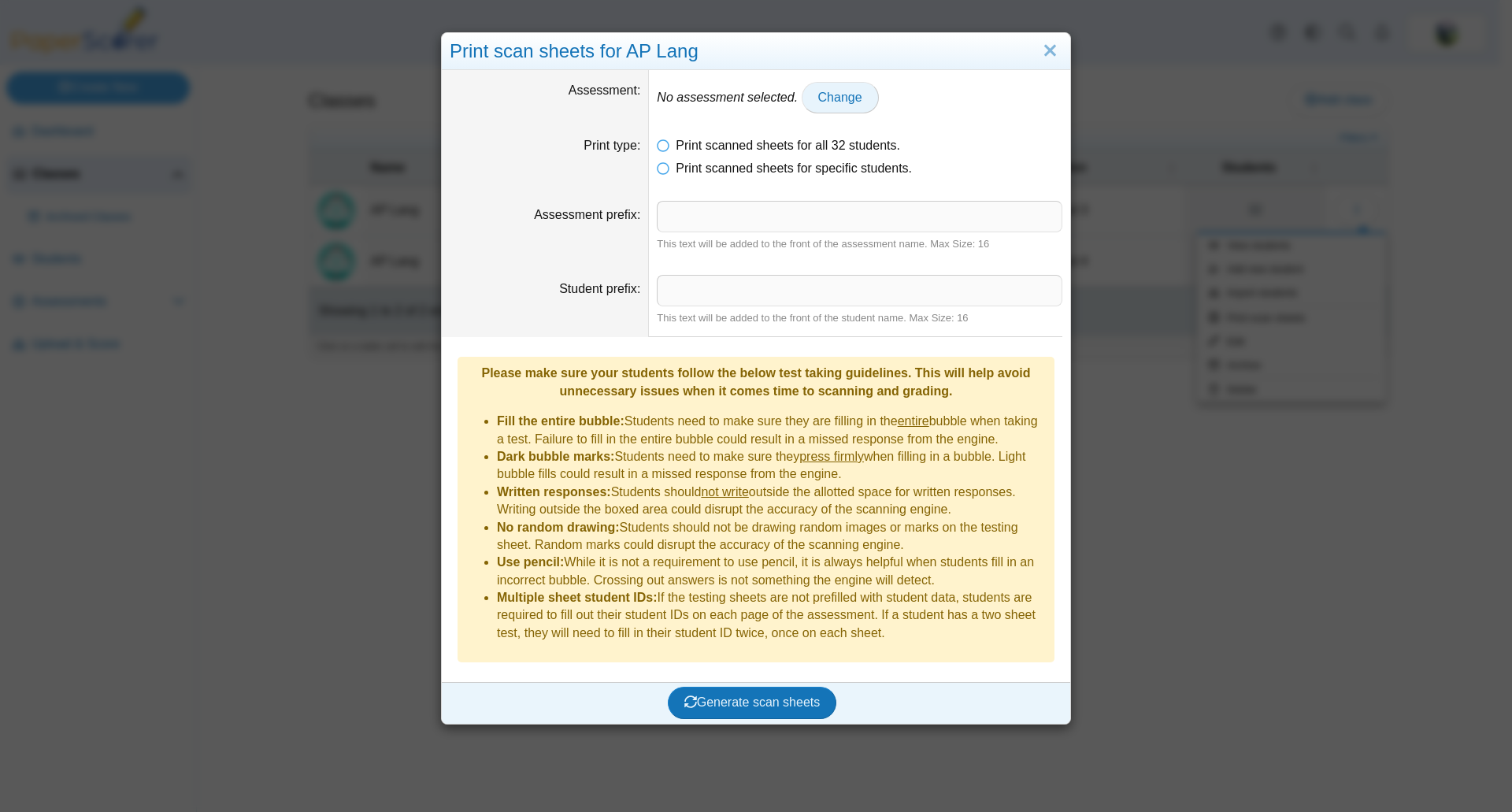
click at [802, 96] on link "Change" at bounding box center [841, 97] width 77 height 32
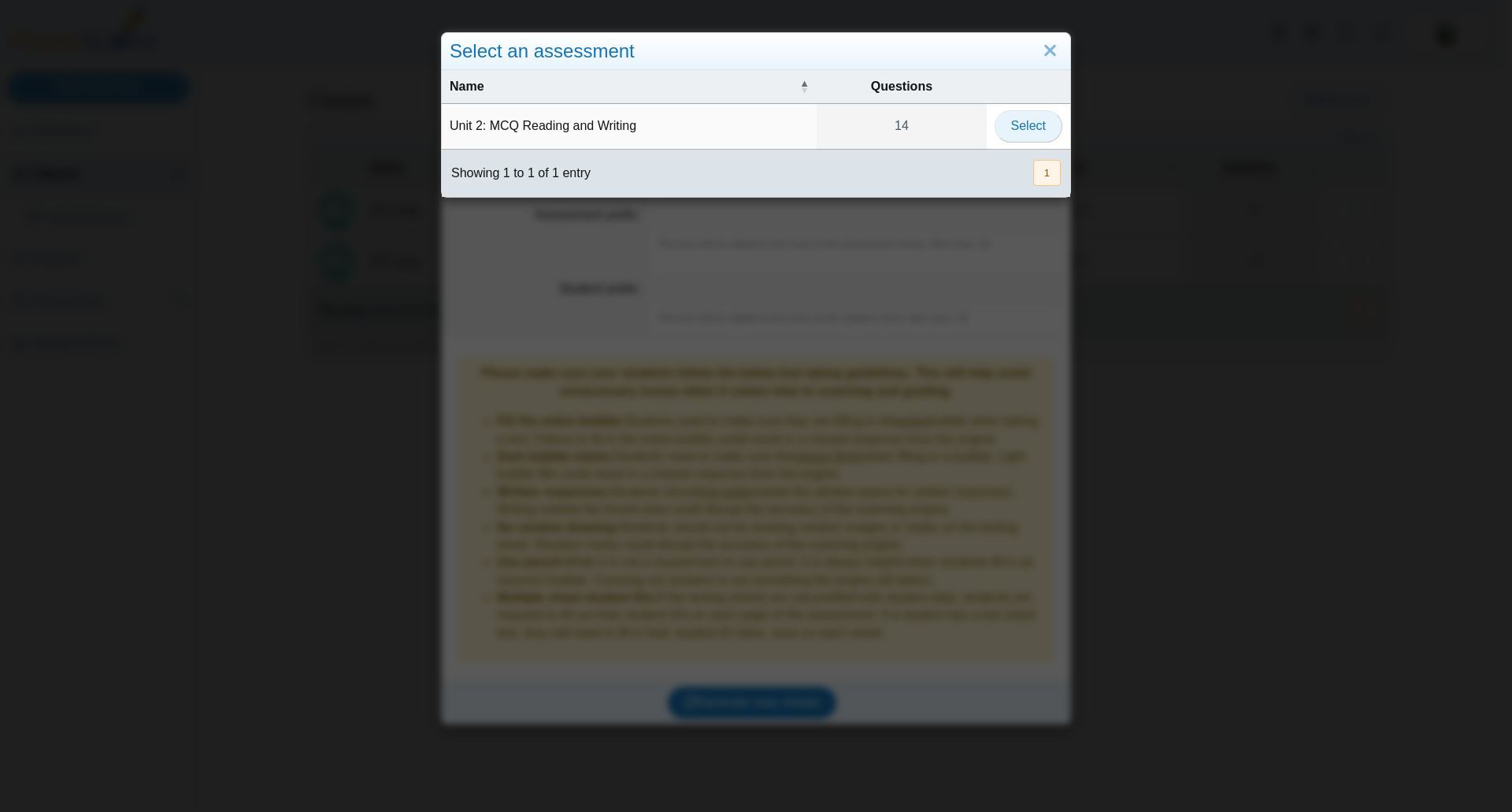
click at [1013, 122] on span "Select" at bounding box center [1029, 126] width 34 height 14
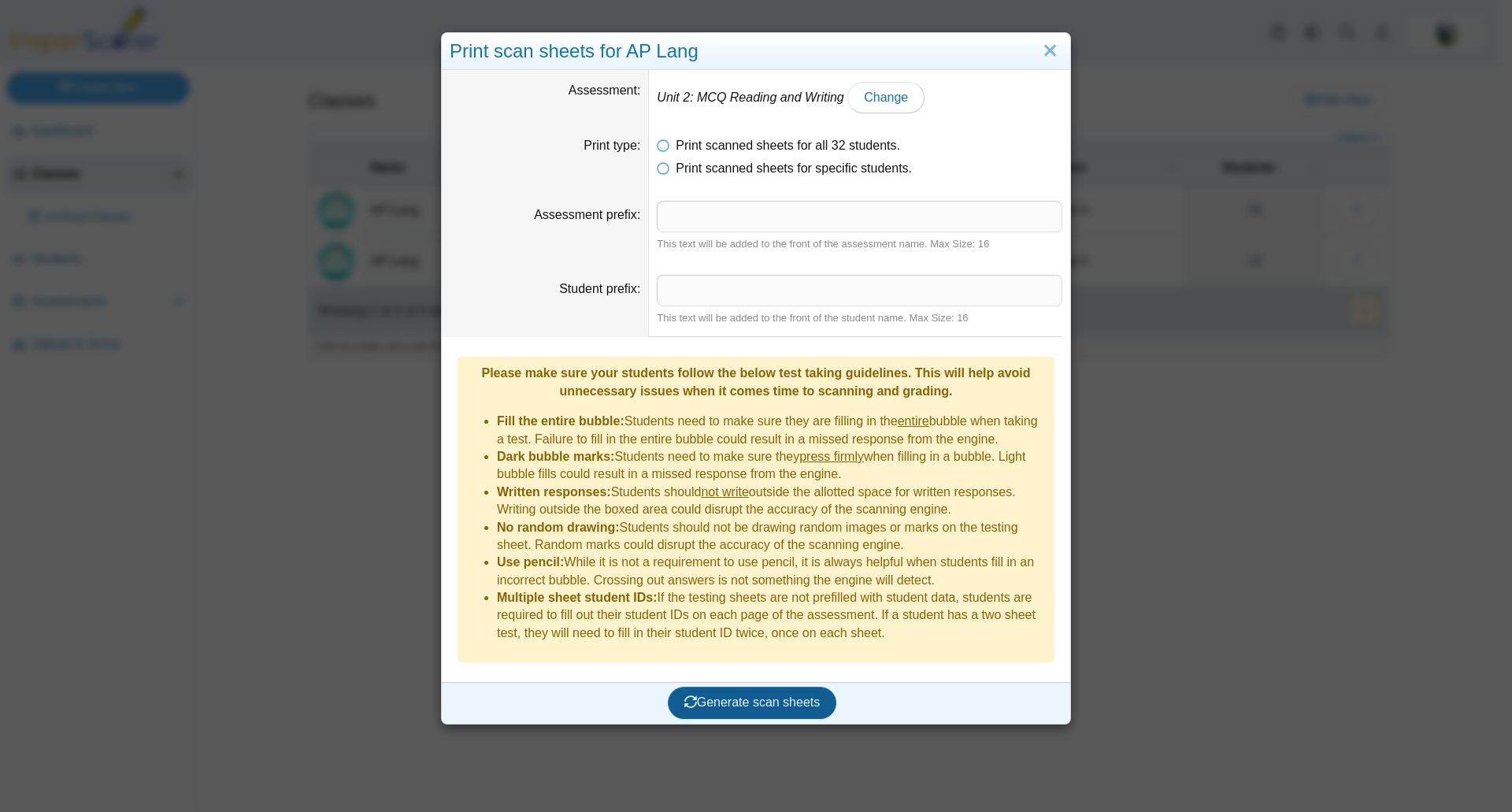
click at [751, 687] on button "Generate scan sheets" at bounding box center [752, 702] width 169 height 32
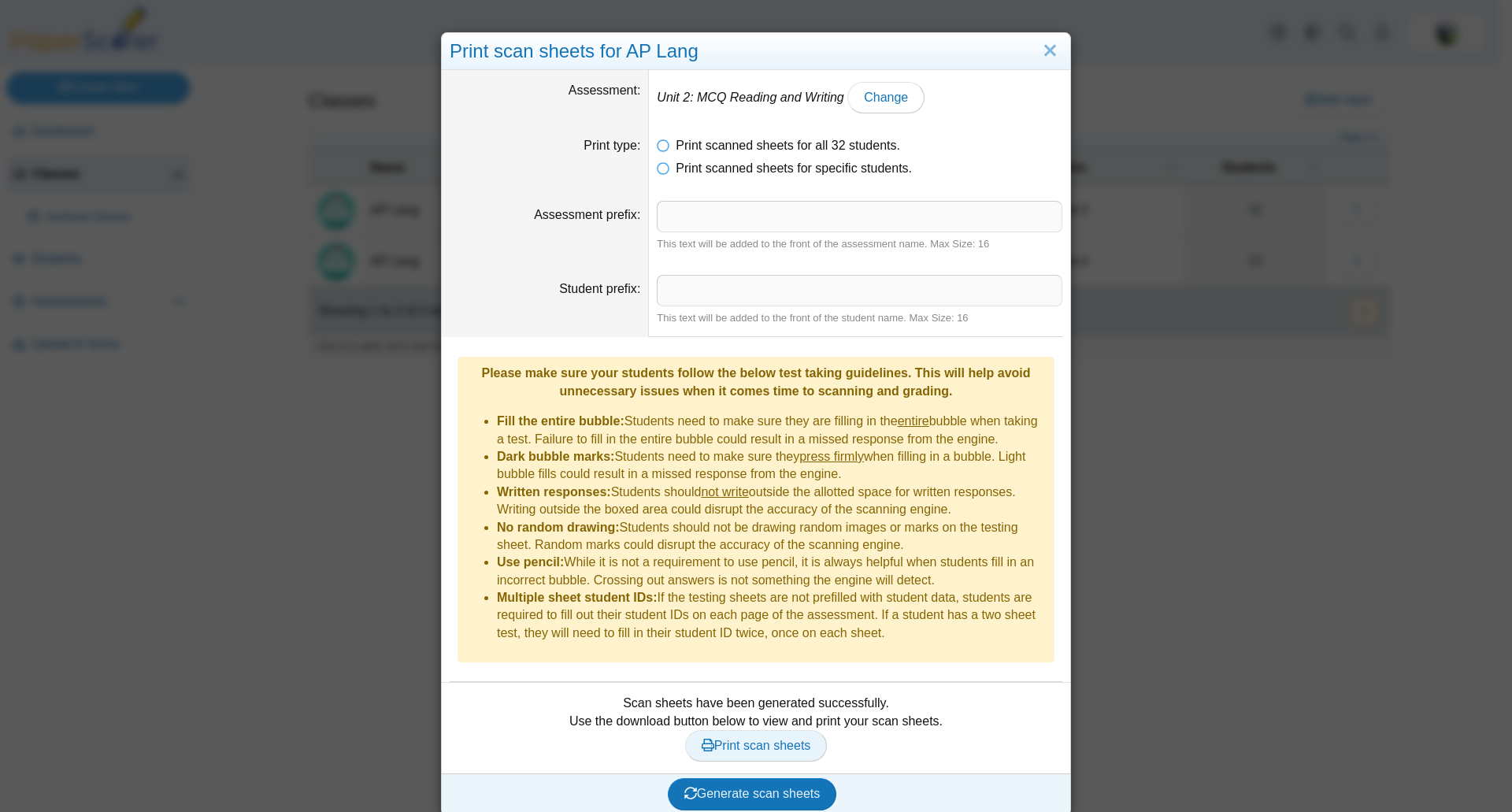
click at [741, 738] on span "Print scan sheets" at bounding box center [756, 745] width 110 height 14
click at [1054, 57] on link "Close" at bounding box center [1050, 51] width 24 height 27
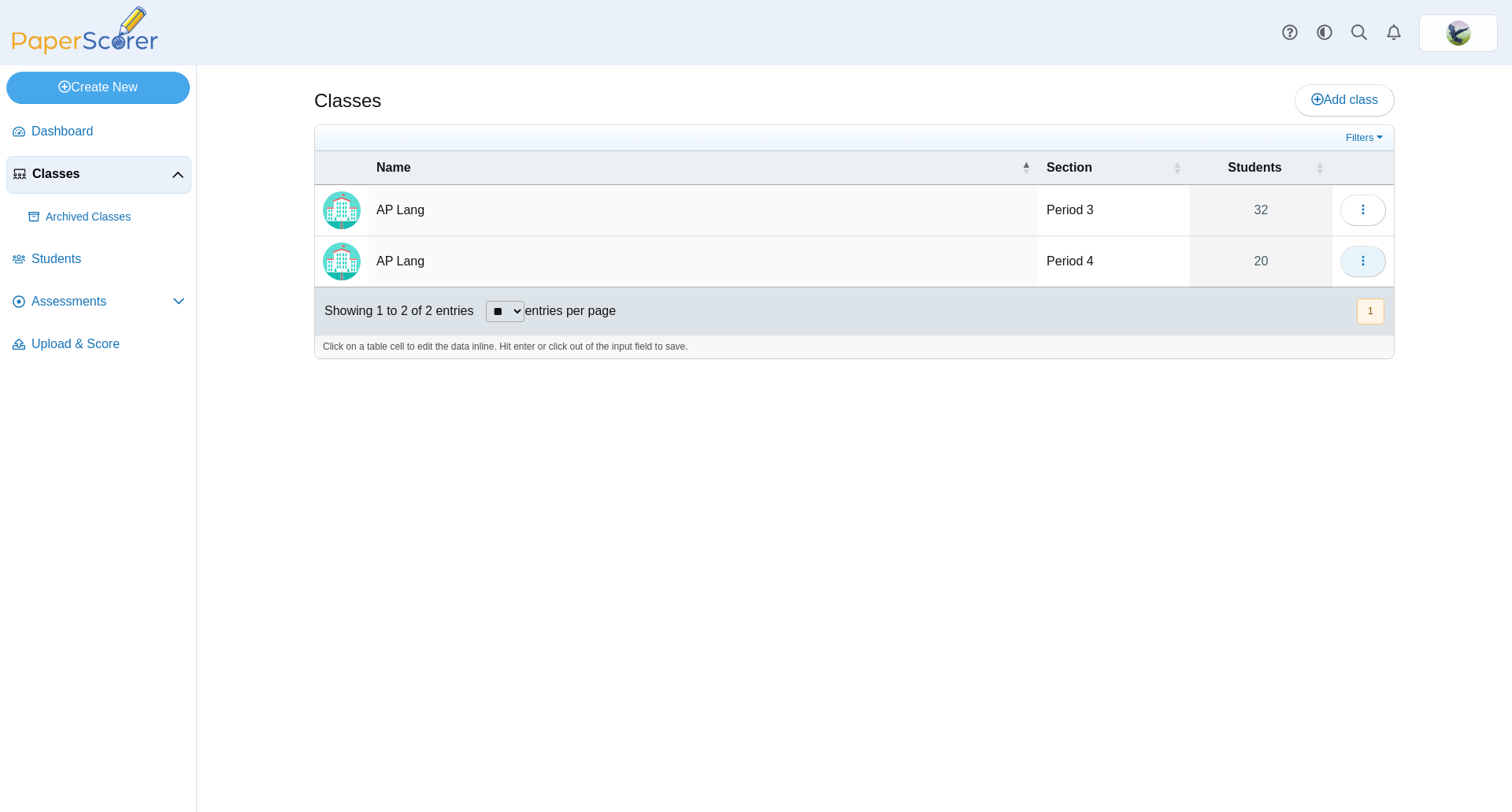
click at [1374, 266] on button "button" at bounding box center [1363, 261] width 46 height 32
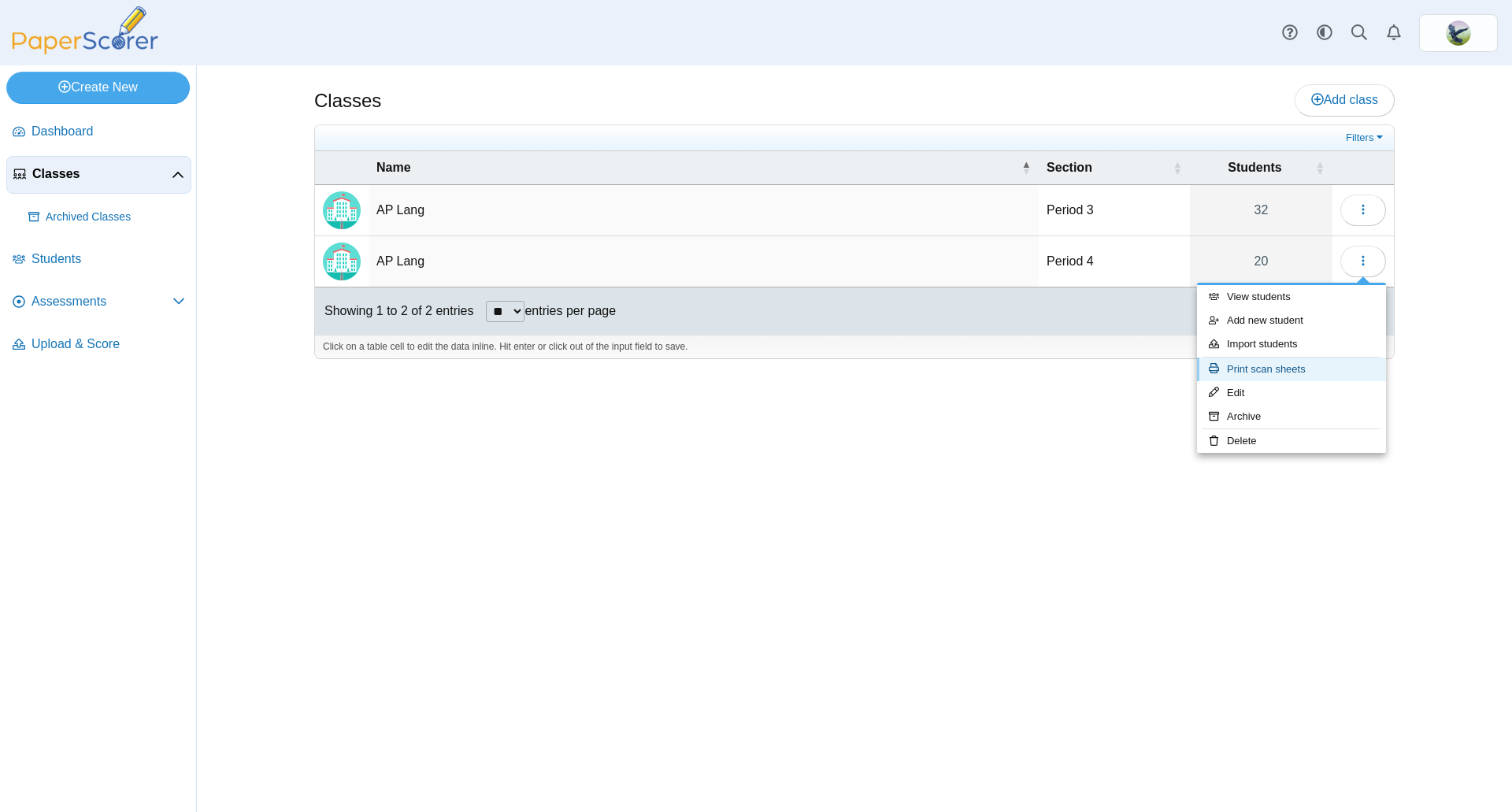
click at [1273, 373] on link "Print scan sheets" at bounding box center [1291, 369] width 189 height 24
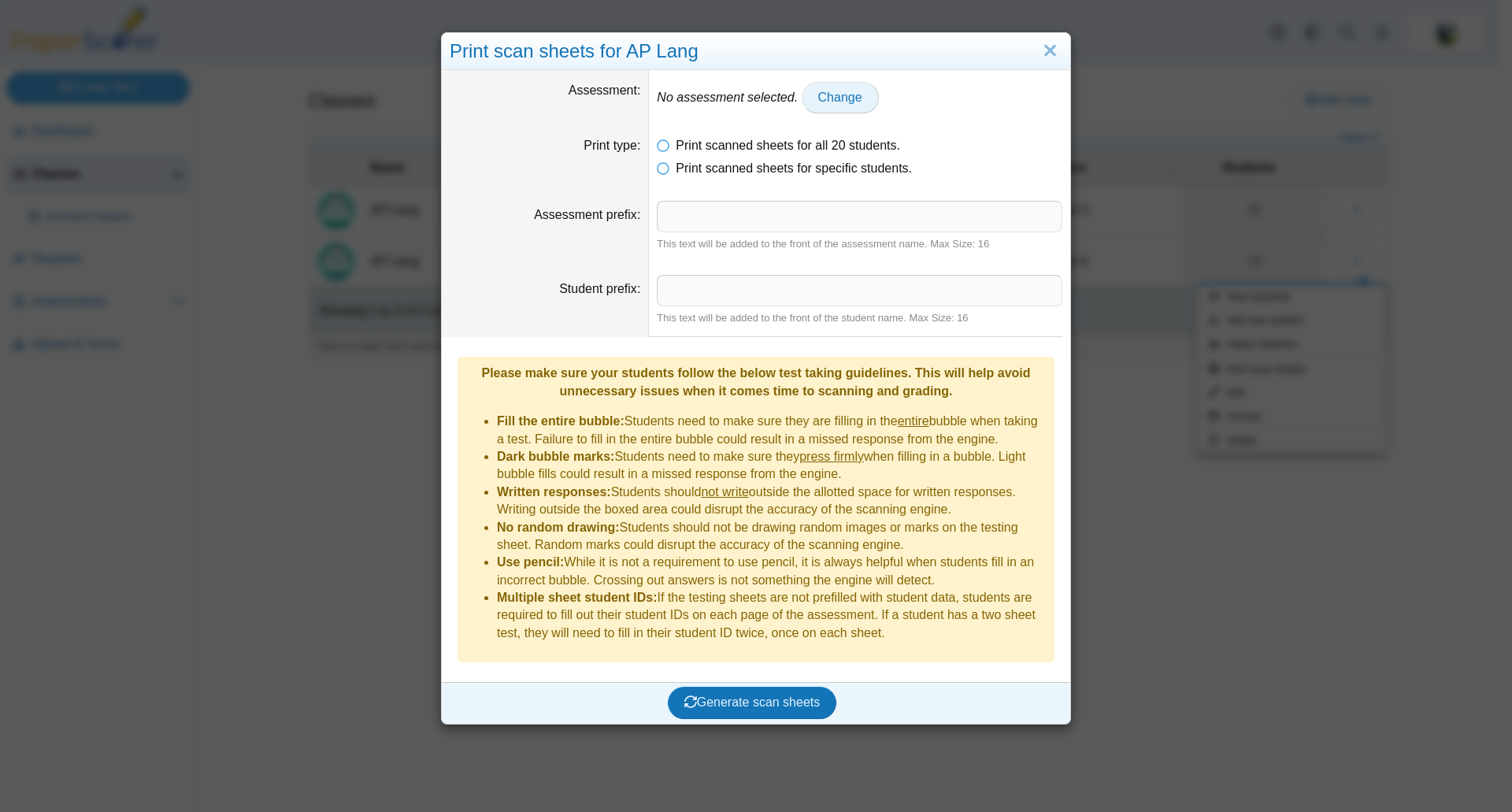
click at [818, 92] on span "Change" at bounding box center [840, 97] width 44 height 14
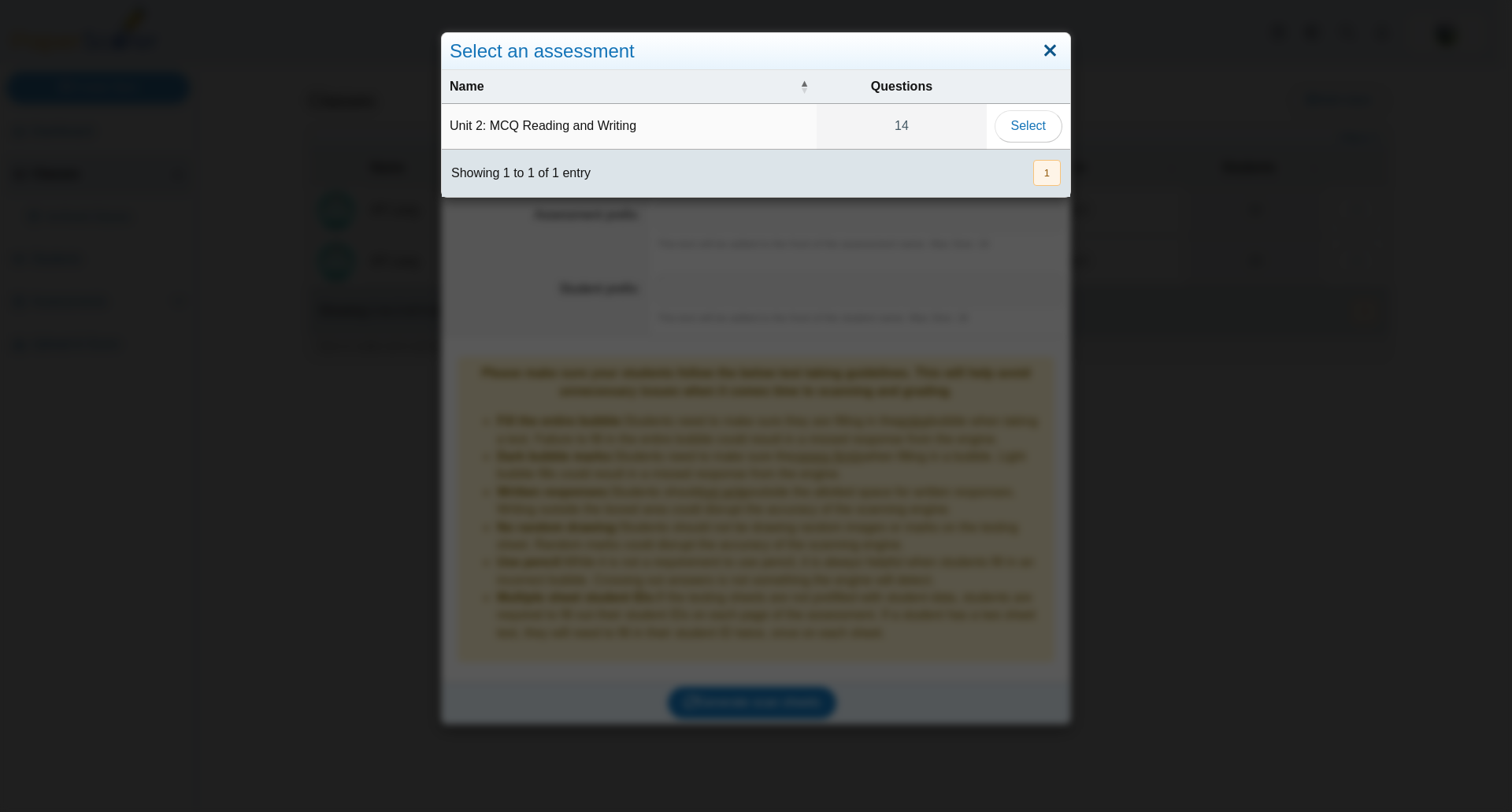
click at [1041, 49] on link "Close" at bounding box center [1050, 51] width 24 height 27
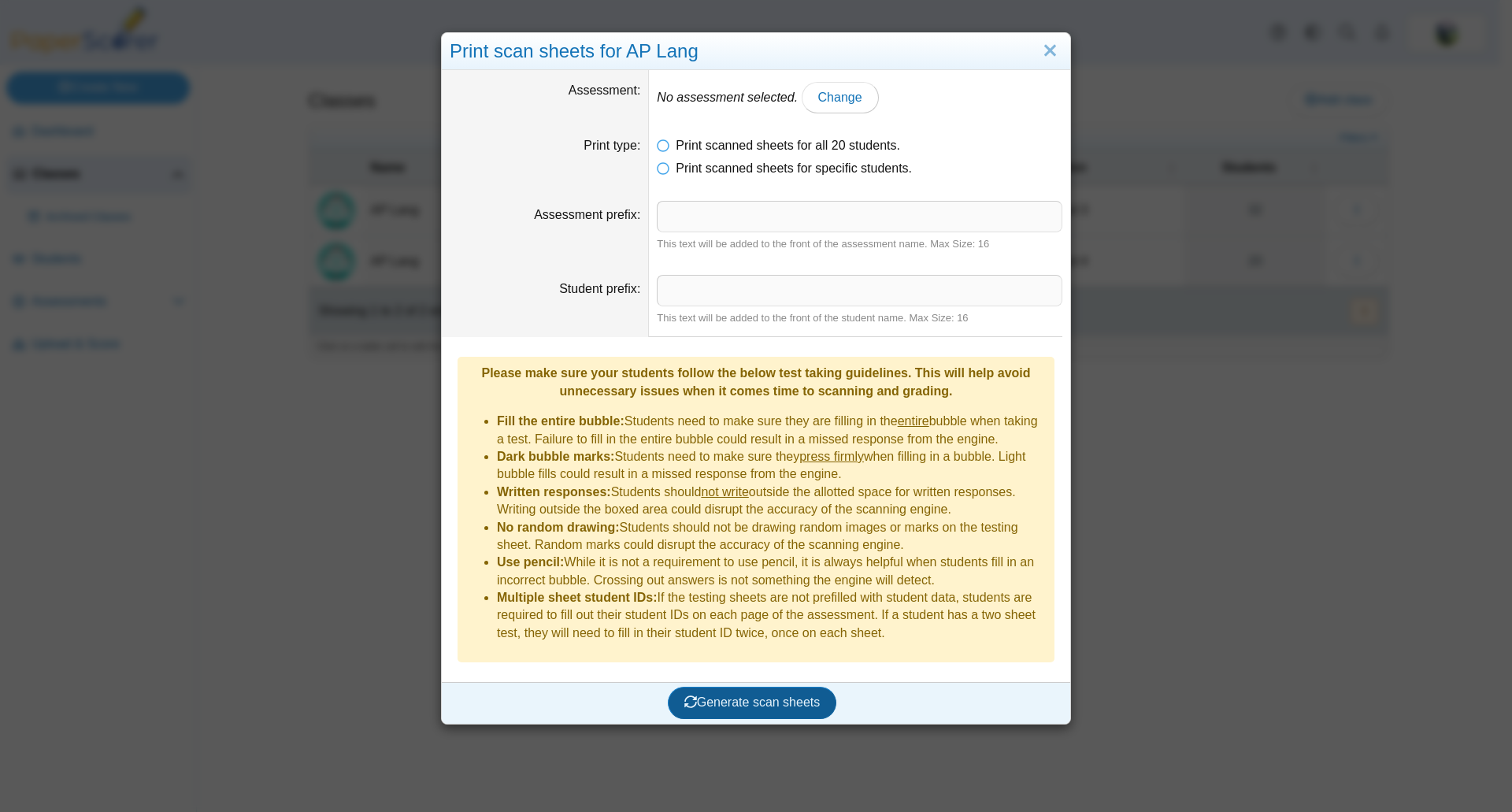
click at [773, 695] on span "Generate scan sheets" at bounding box center [752, 702] width 137 height 14
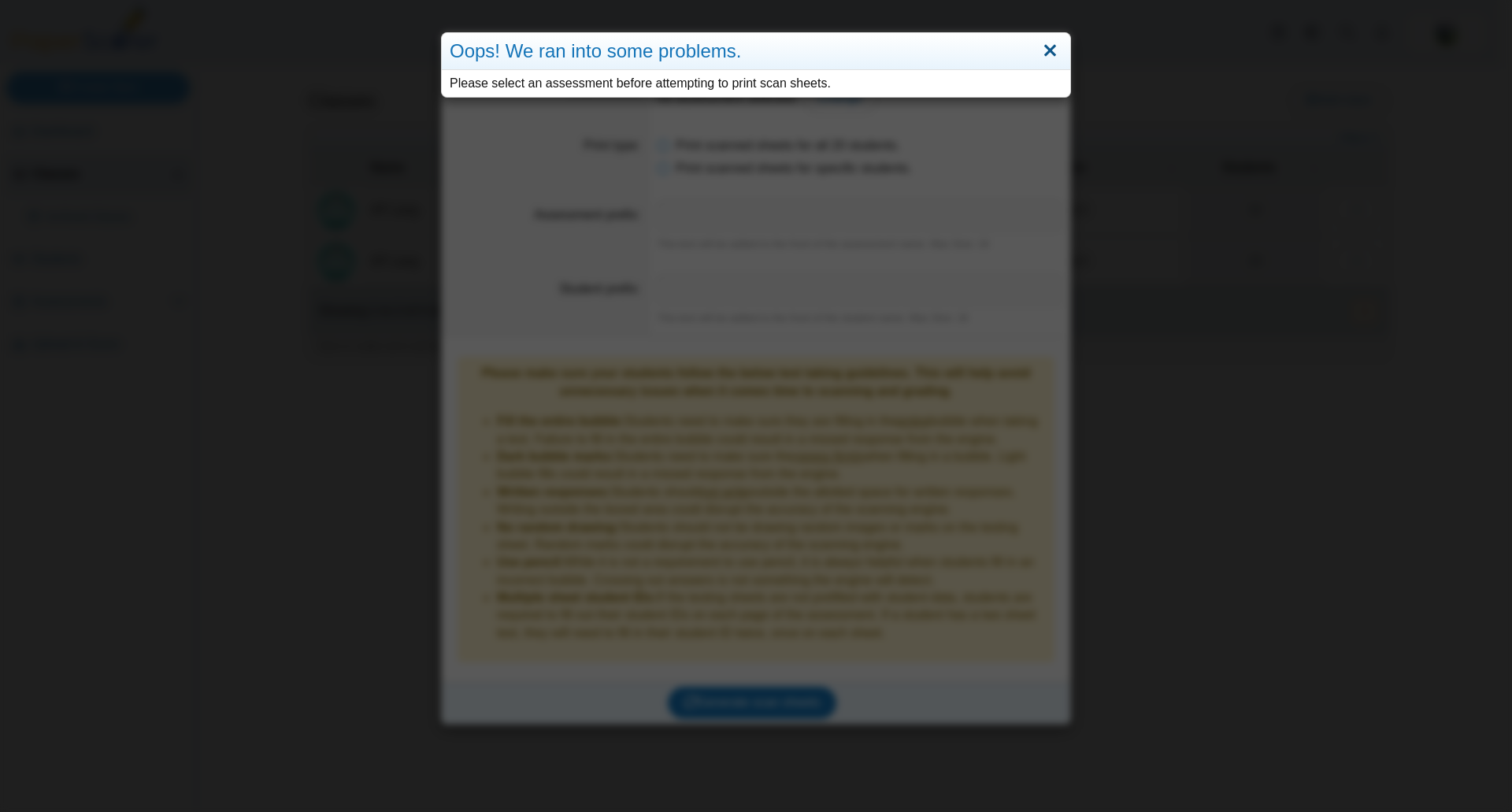
click at [1040, 51] on link "Close" at bounding box center [1050, 51] width 24 height 27
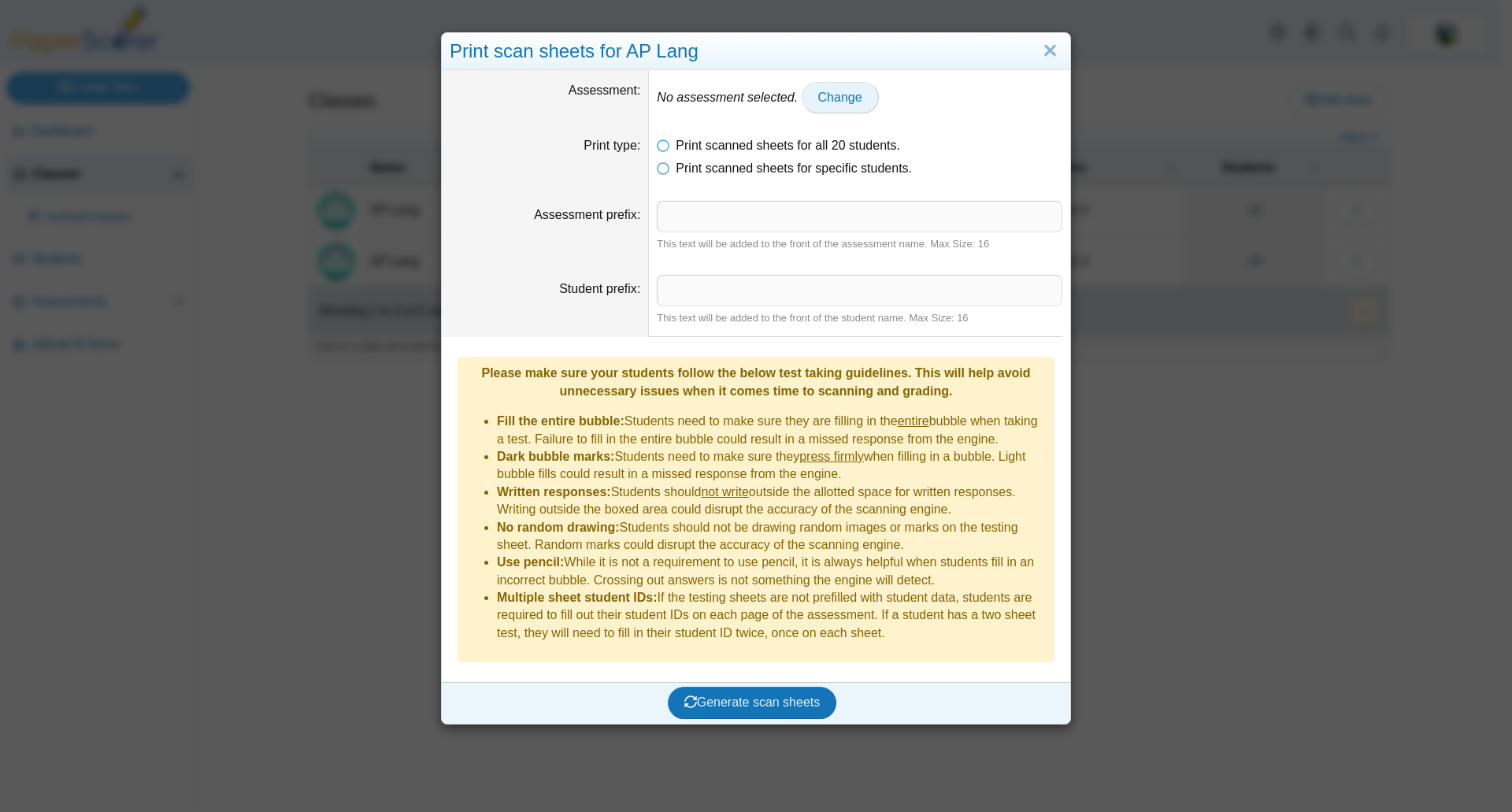
click at [833, 108] on link "Change" at bounding box center [841, 97] width 77 height 32
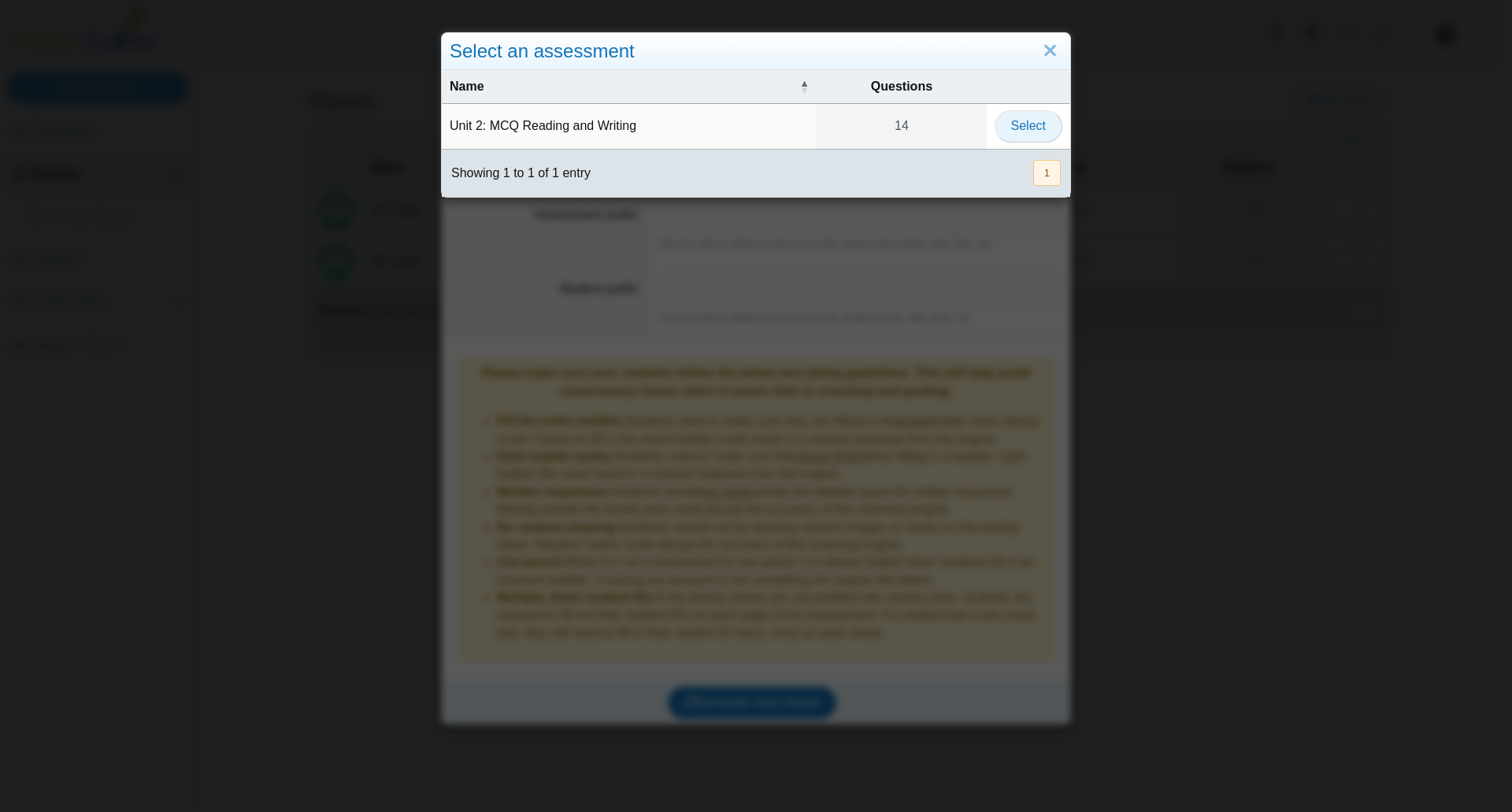
click at [1020, 131] on span "Select" at bounding box center [1029, 126] width 34 height 14
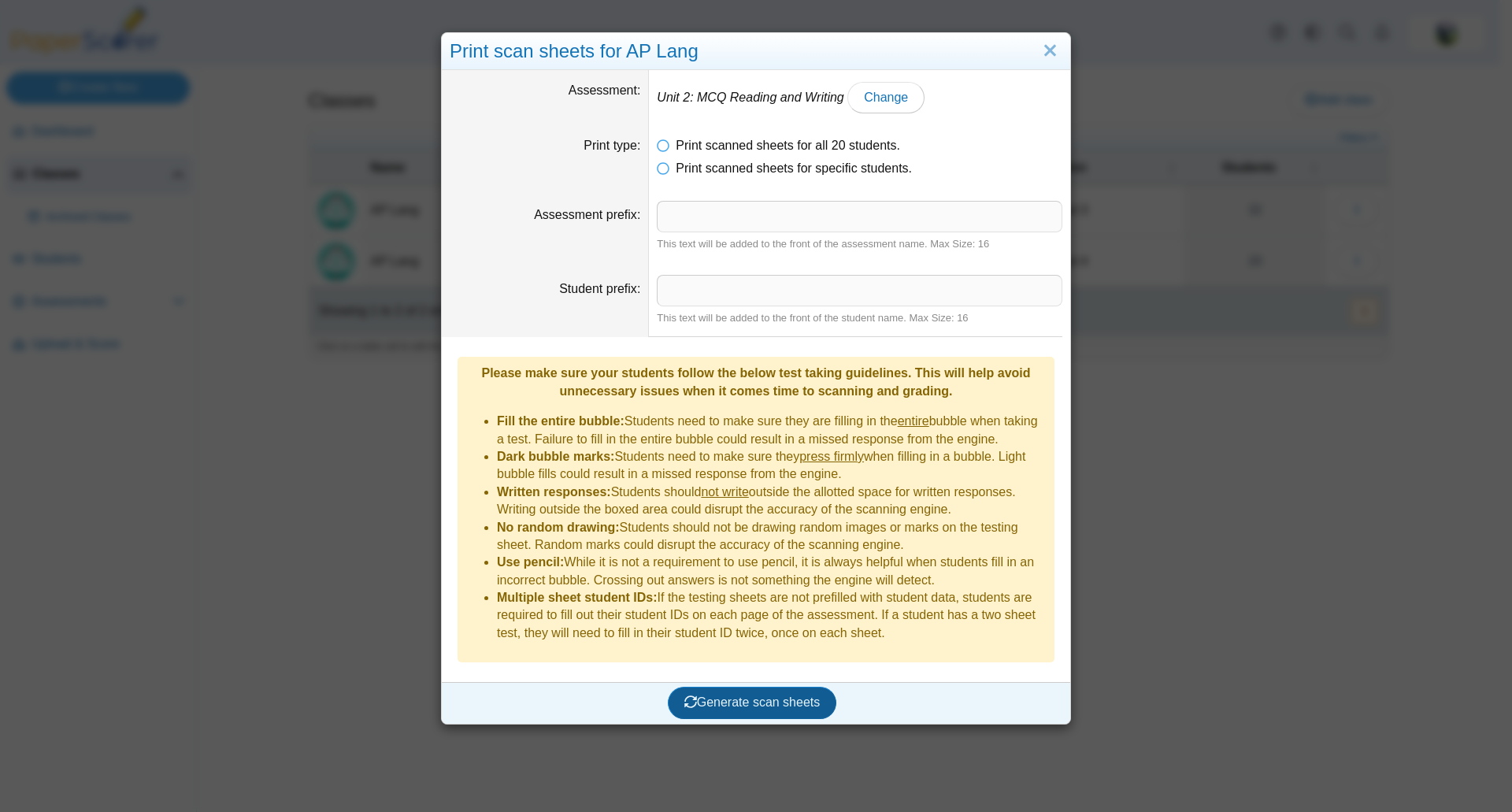
click at [760, 695] on span "Generate scan sheets" at bounding box center [752, 702] width 137 height 14
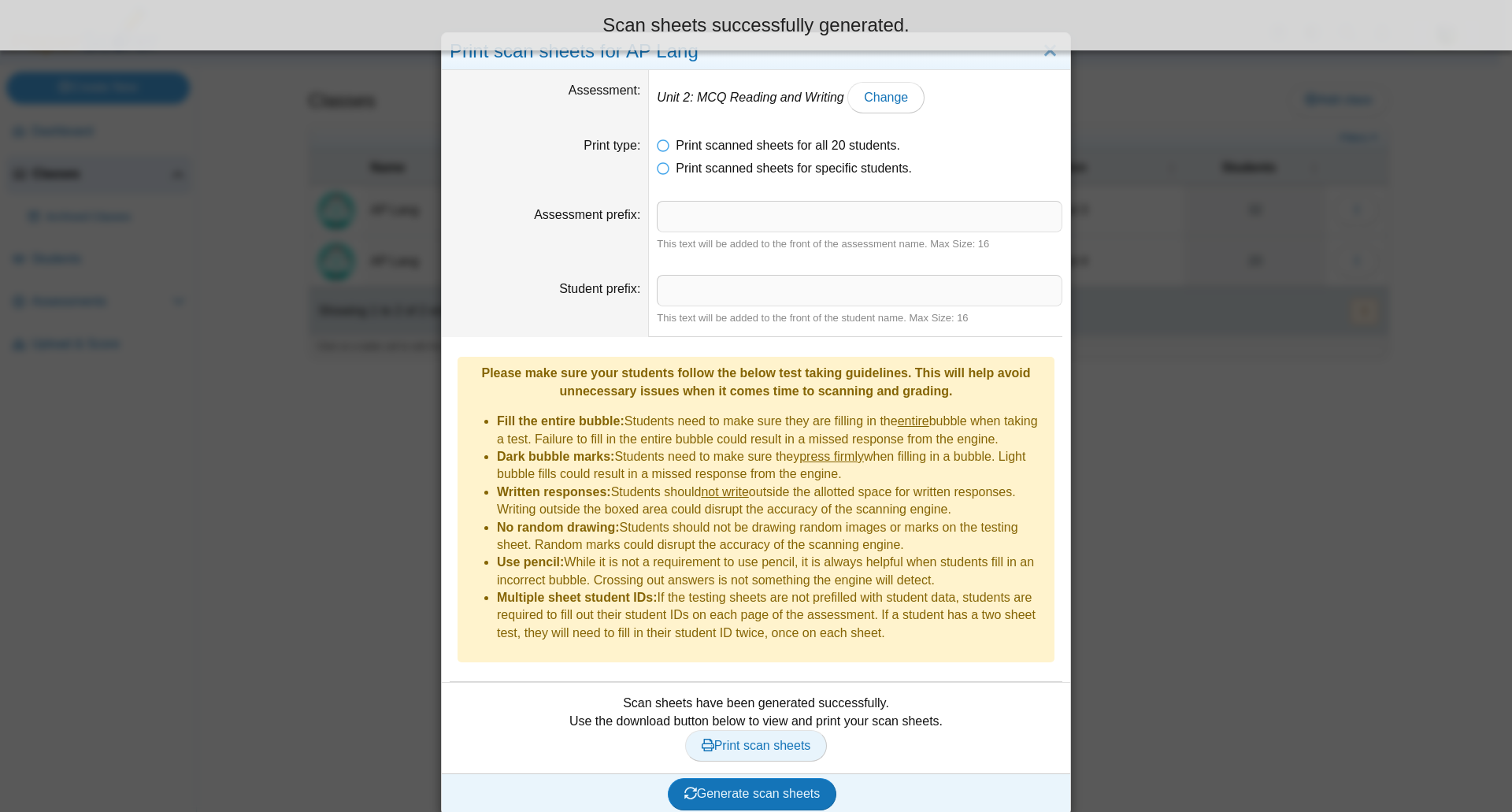
click at [781, 738] on span "Print scan sheets" at bounding box center [756, 745] width 110 height 14
